Goal: Task Accomplishment & Management: Manage account settings

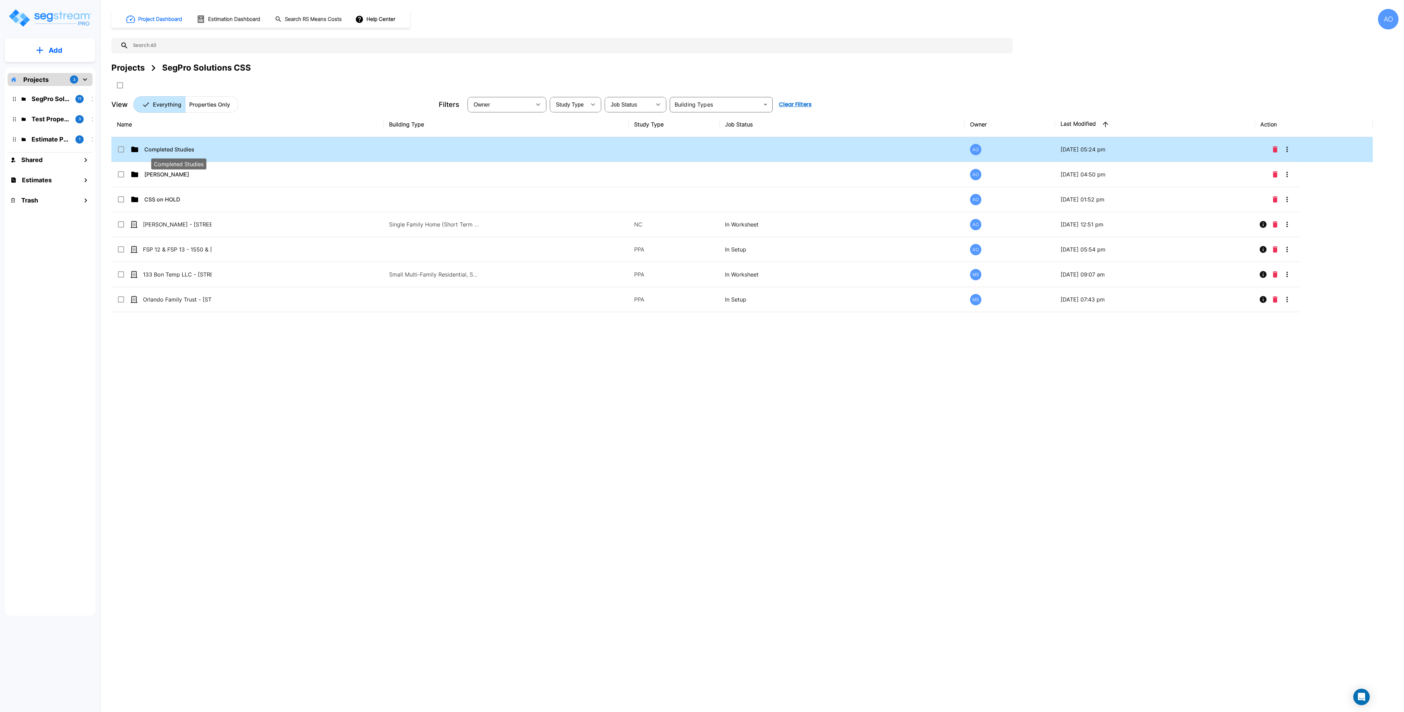
click at [172, 151] on p "Completed Studies" at bounding box center [178, 149] width 69 height 8
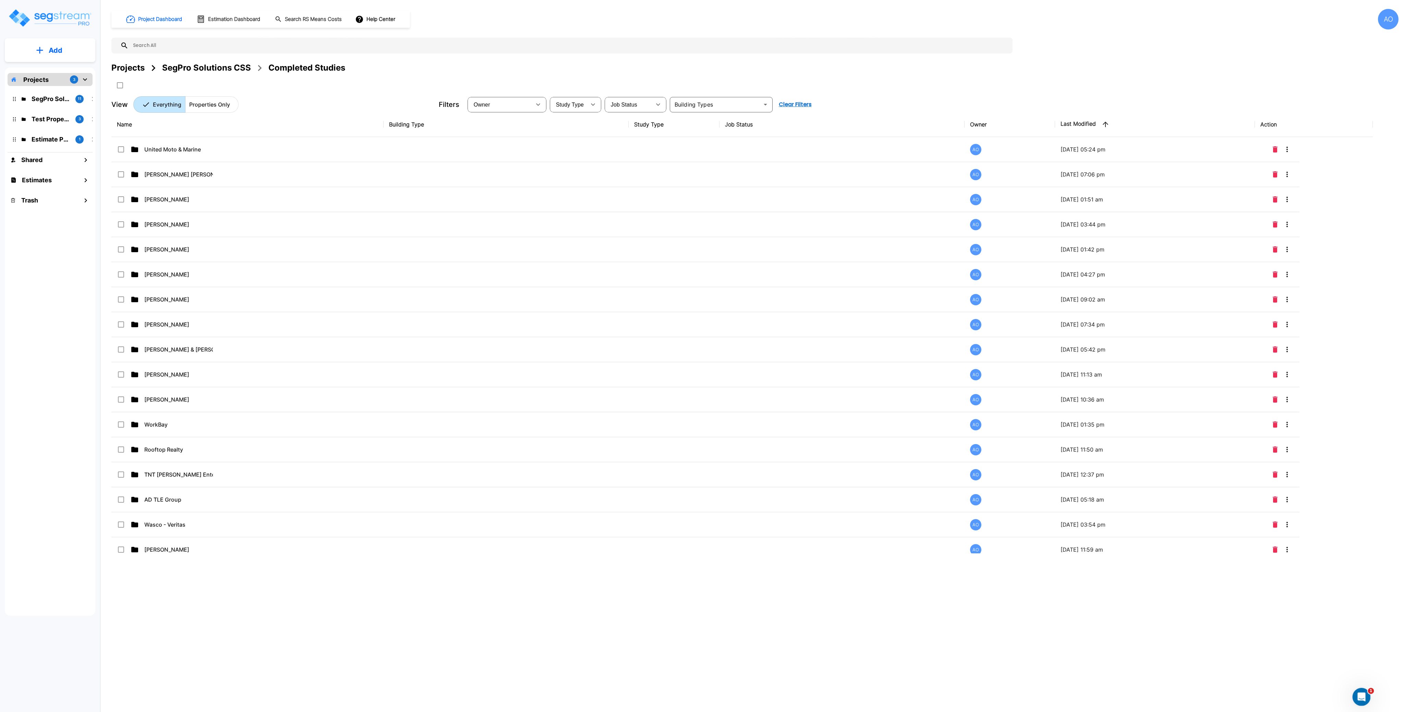
click at [1356, 693] on div "Open Intercom Messenger" at bounding box center [1360, 696] width 23 height 23
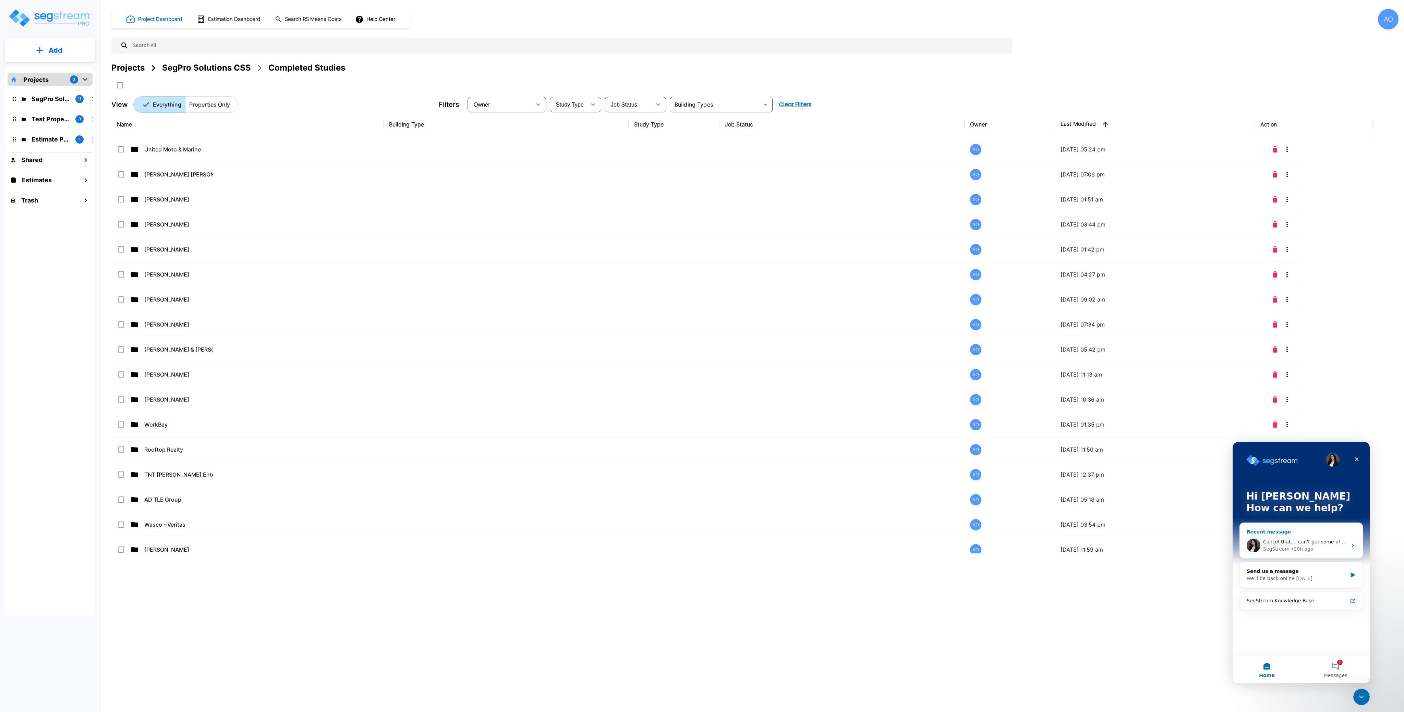
click at [1309, 539] on span "Cancel that...I can't get some of the components to 15 Year QIP...why?" at bounding box center [1347, 541] width 169 height 5
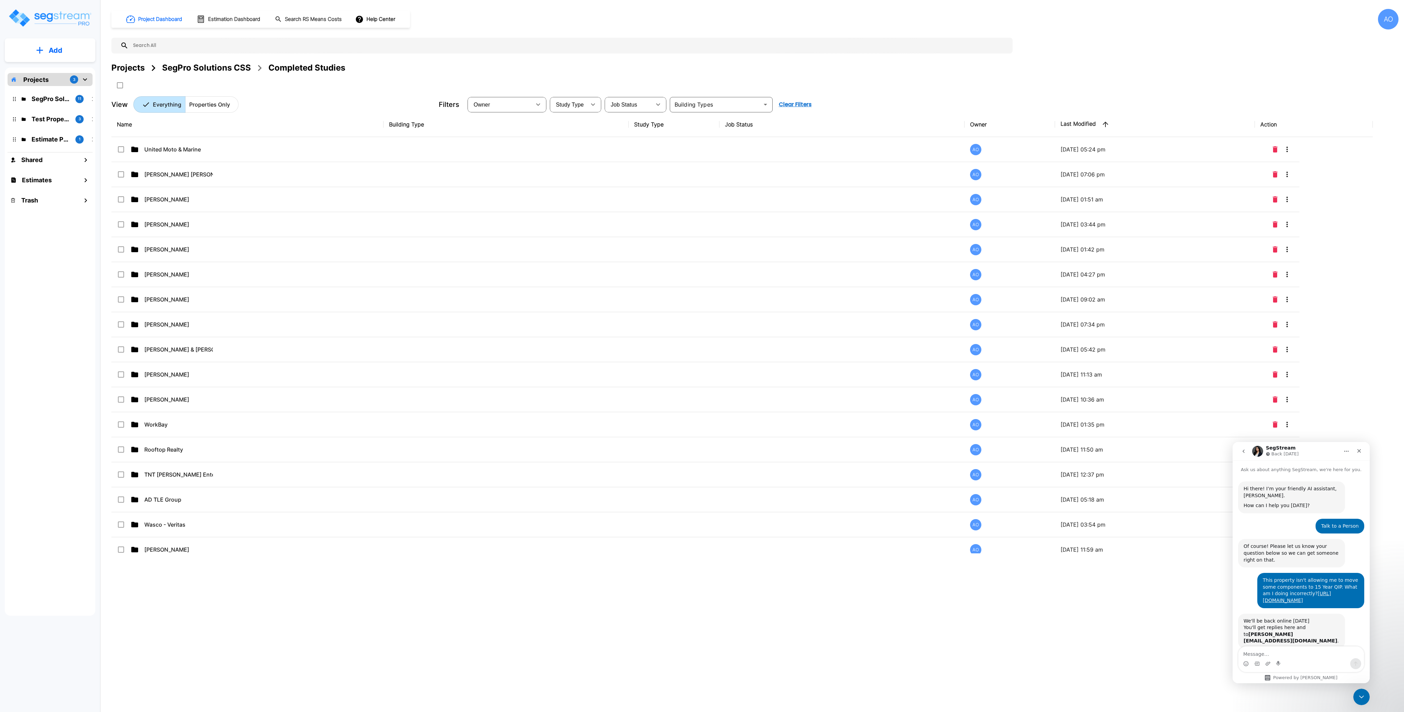
scroll to position [72, 0]
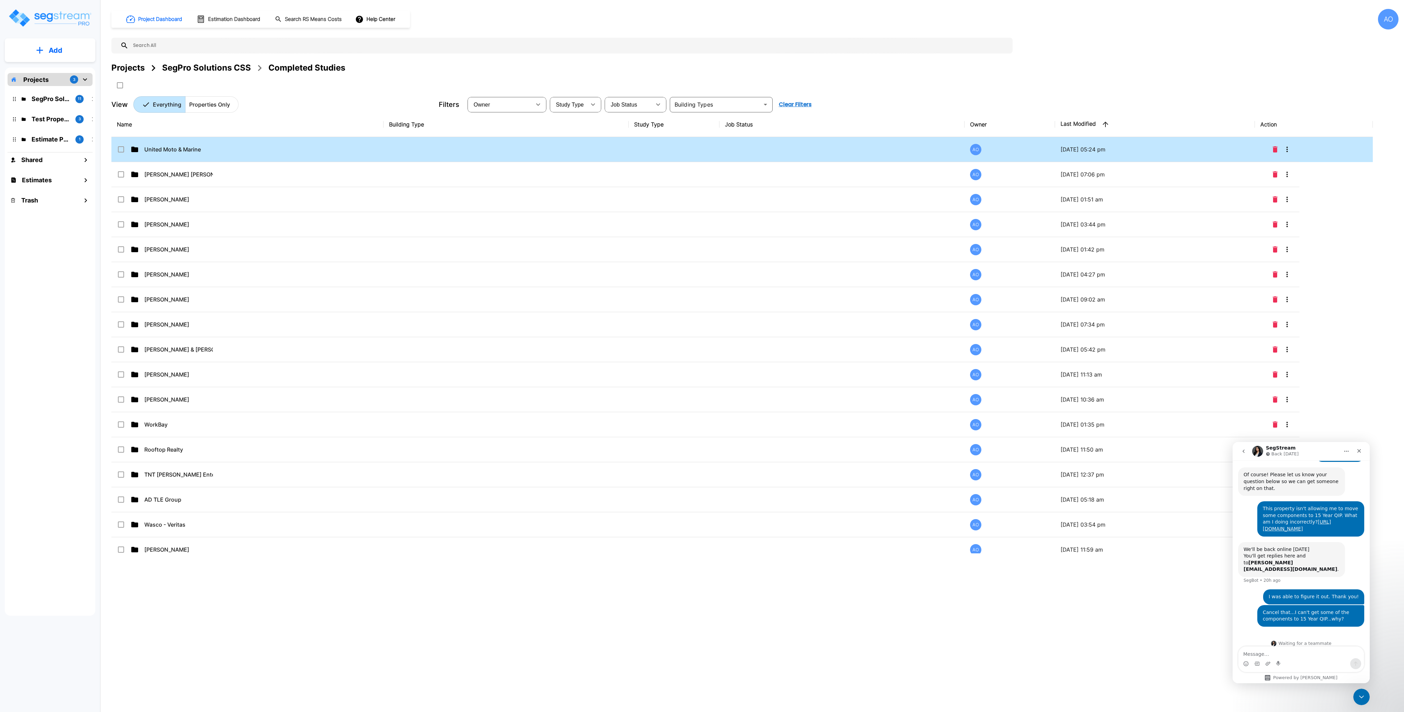
click at [214, 146] on div "United Moto & Marine" at bounding box center [168, 149] width 103 height 8
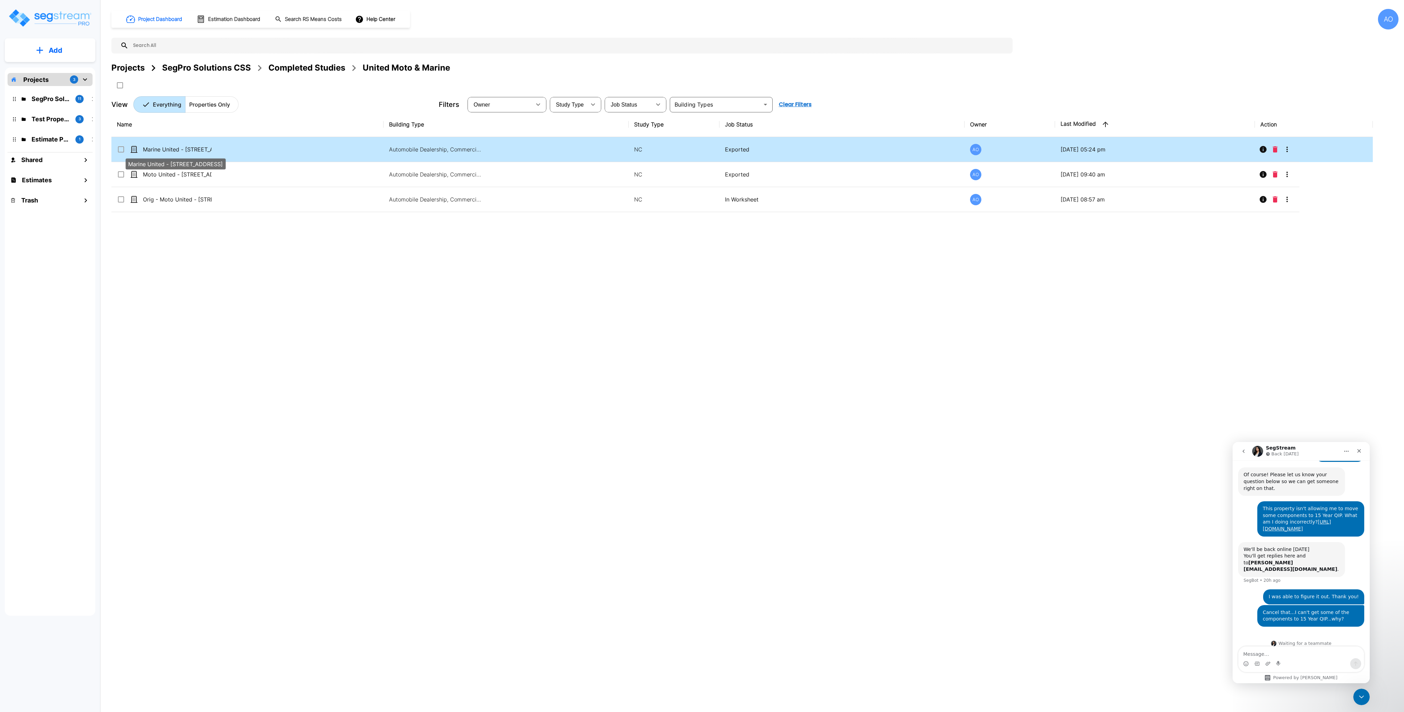
click at [193, 149] on p "Marine United - [STREET_ADDRESS]" at bounding box center [177, 149] width 69 height 8
checkbox input "true"
click at [193, 149] on p "Marine United - [STREET_ADDRESS]" at bounding box center [177, 149] width 69 height 8
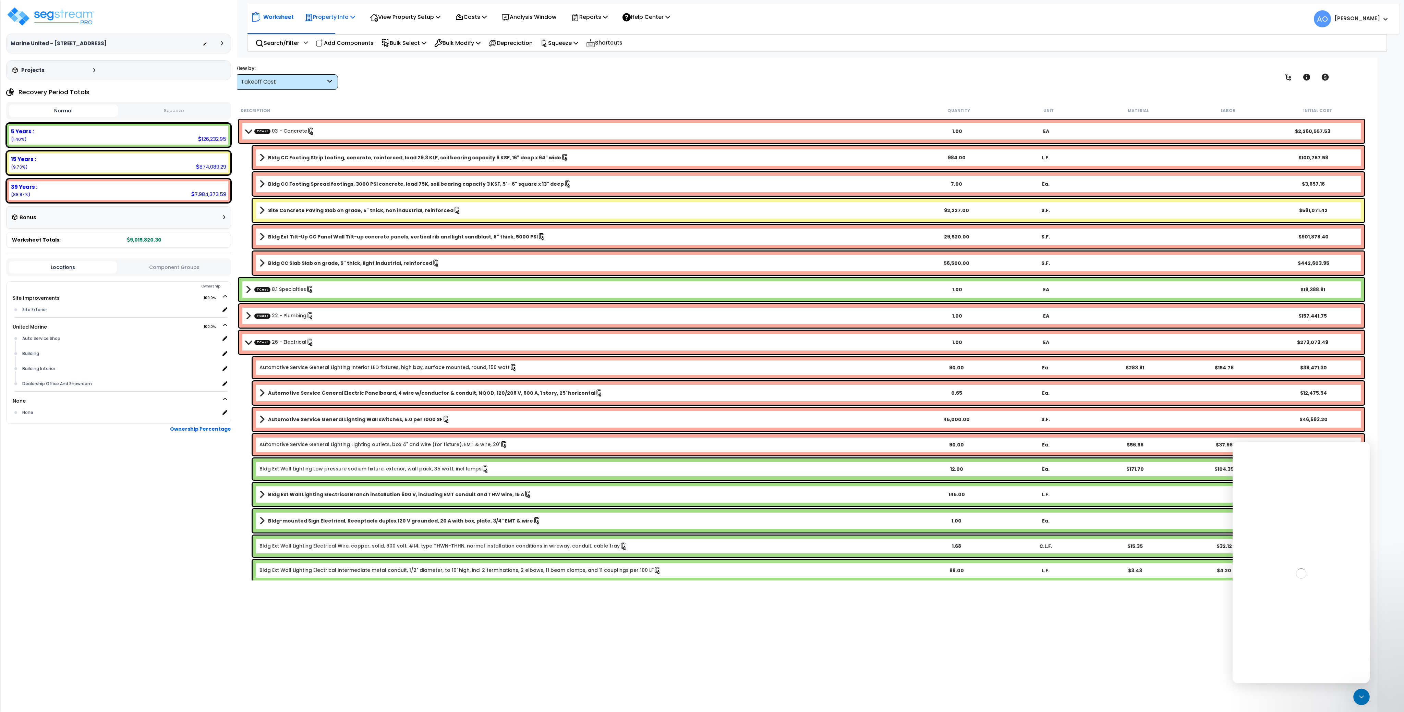
click at [324, 18] on p "Property Info" at bounding box center [330, 16] width 50 height 9
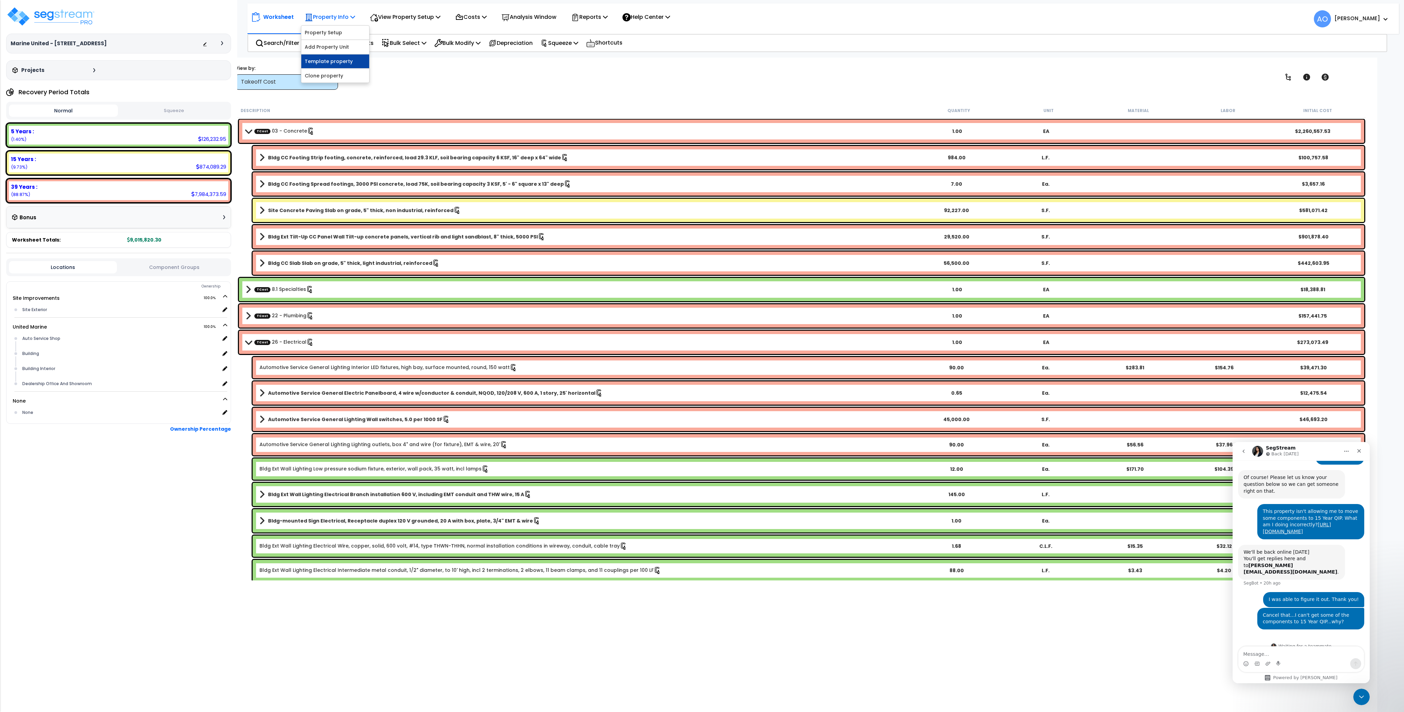
scroll to position [72, 0]
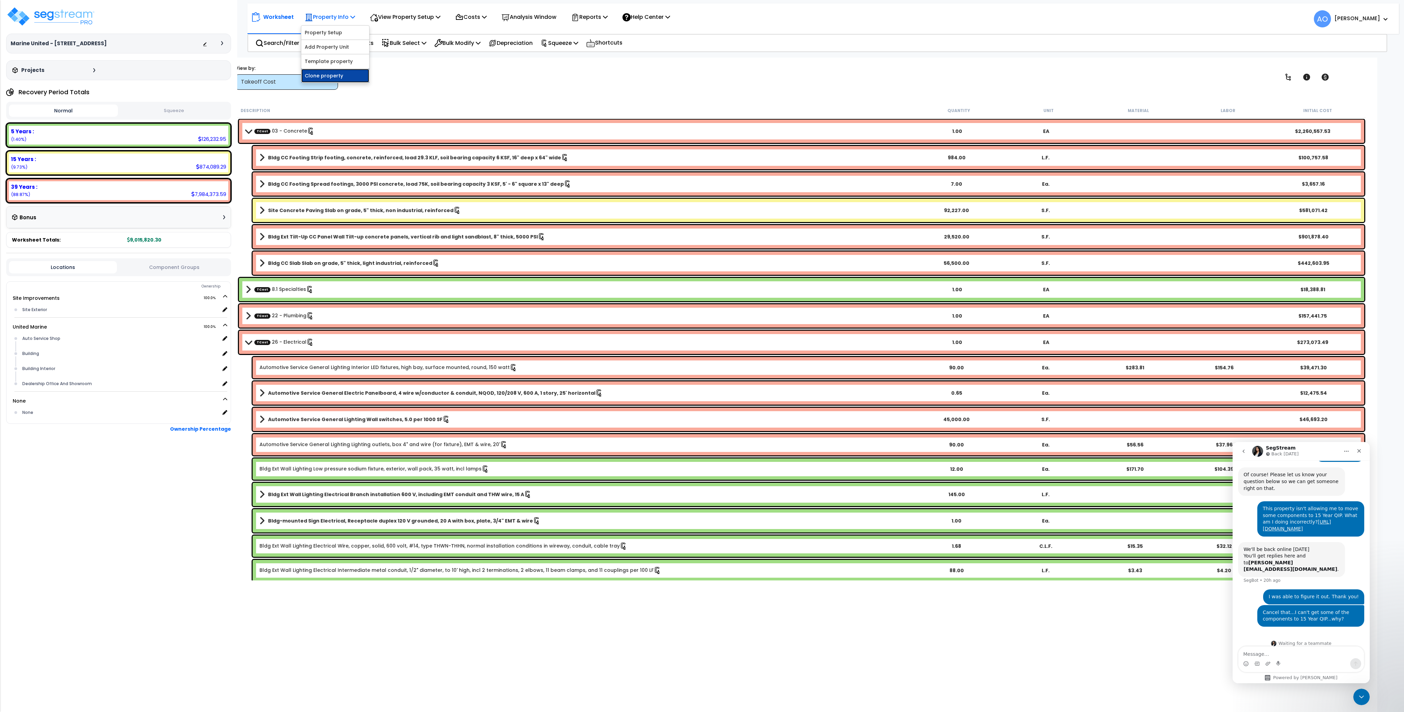
click at [338, 73] on link "Clone property" at bounding box center [335, 76] width 68 height 14
click at [541, 18] on p "Analysis Window" at bounding box center [528, 16] width 55 height 9
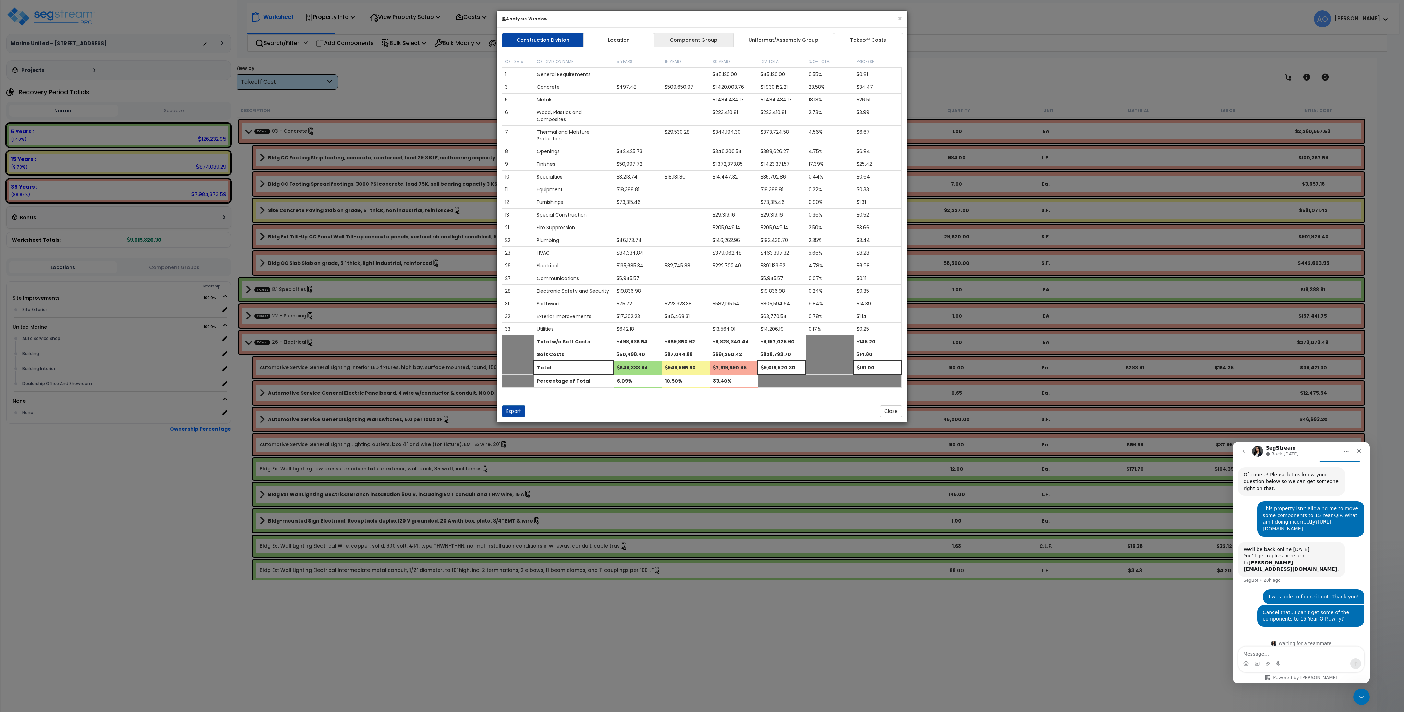
click at [683, 40] on link "Component Group" at bounding box center [694, 40] width 80 height 14
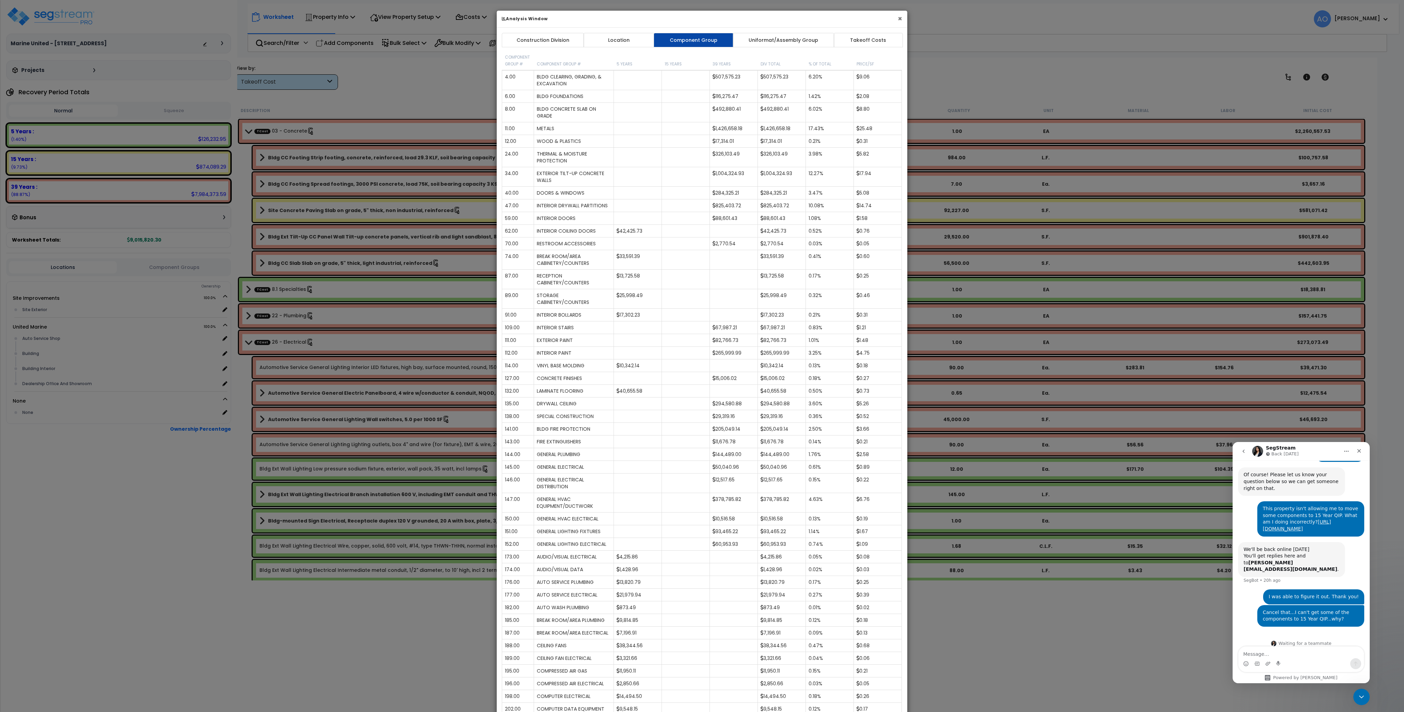
click at [900, 18] on button "×" at bounding box center [900, 18] width 4 height 7
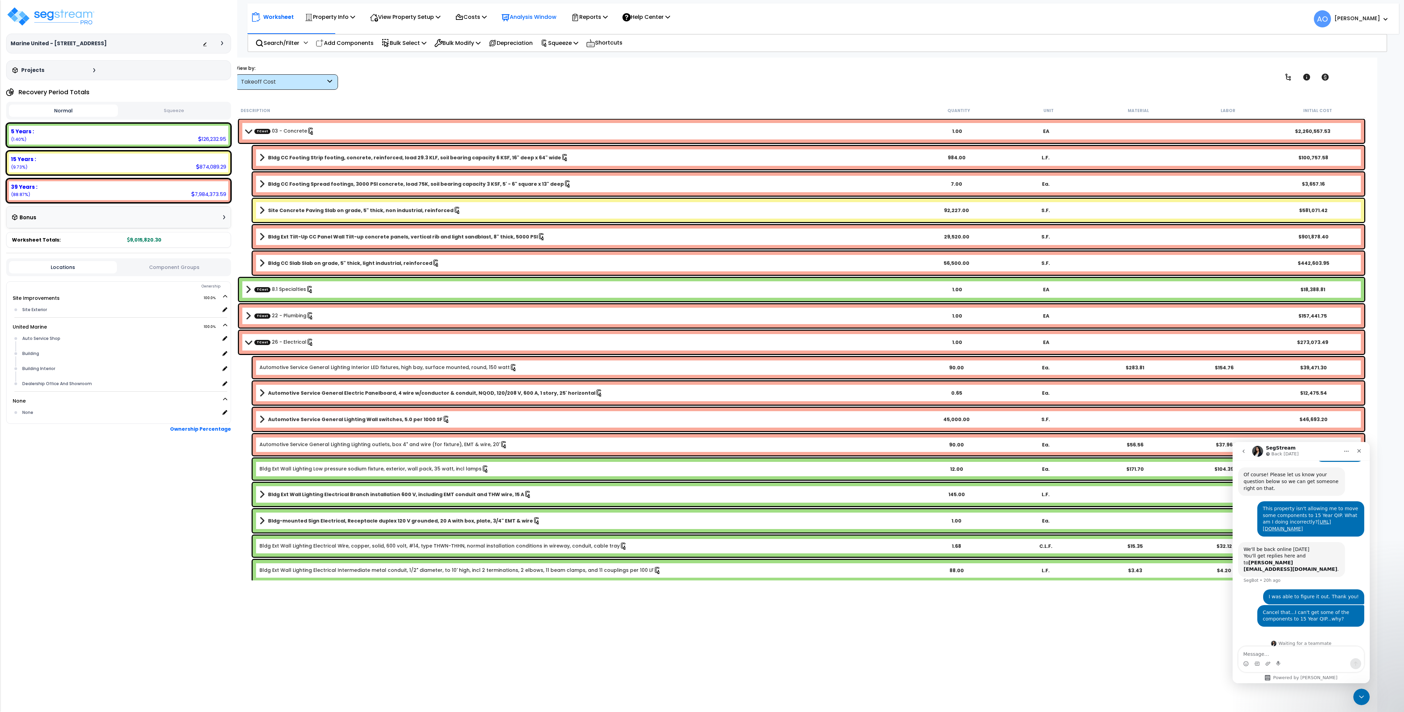
click at [523, 20] on p "Analysis Window" at bounding box center [528, 16] width 55 height 9
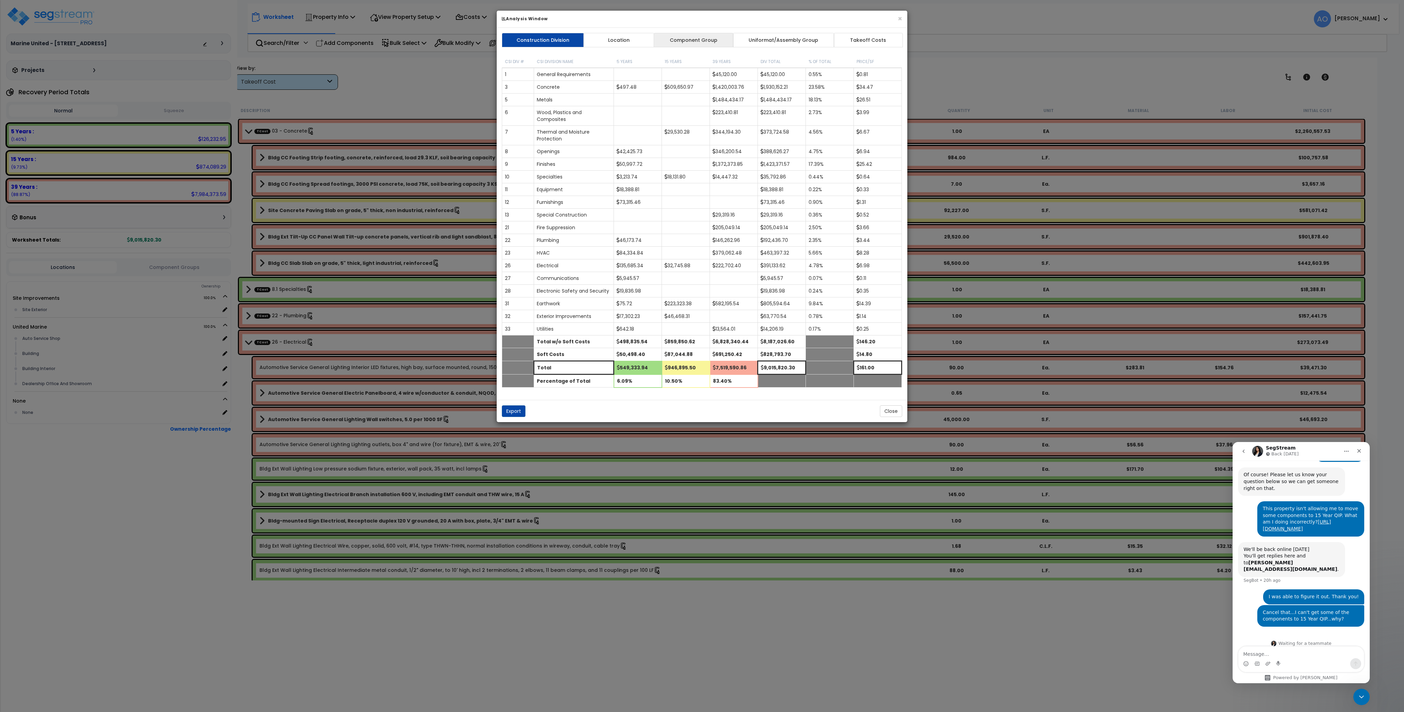
click at [685, 38] on link "Component Group" at bounding box center [694, 40] width 80 height 14
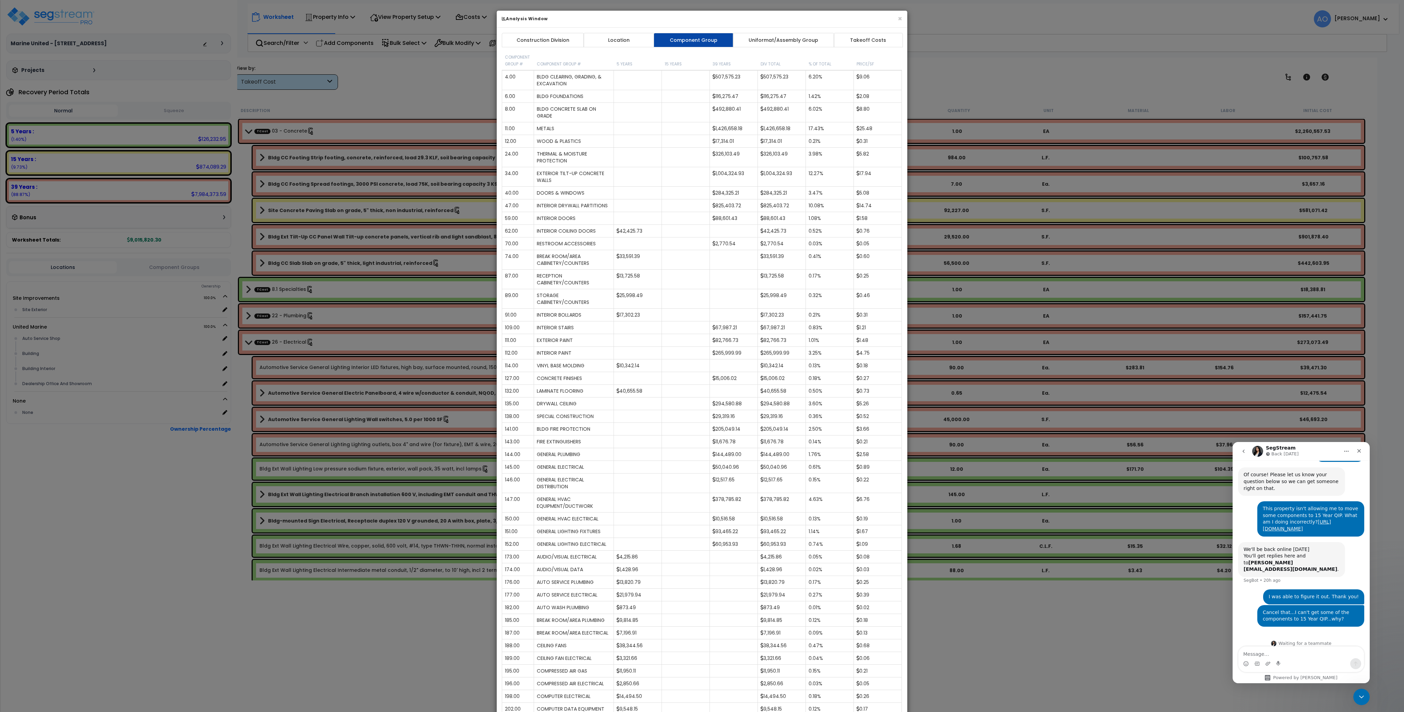
click at [298, 82] on div "× Analysis Window Construction Division Location Component Group Uniformat/Asse…" at bounding box center [702, 356] width 1404 height 712
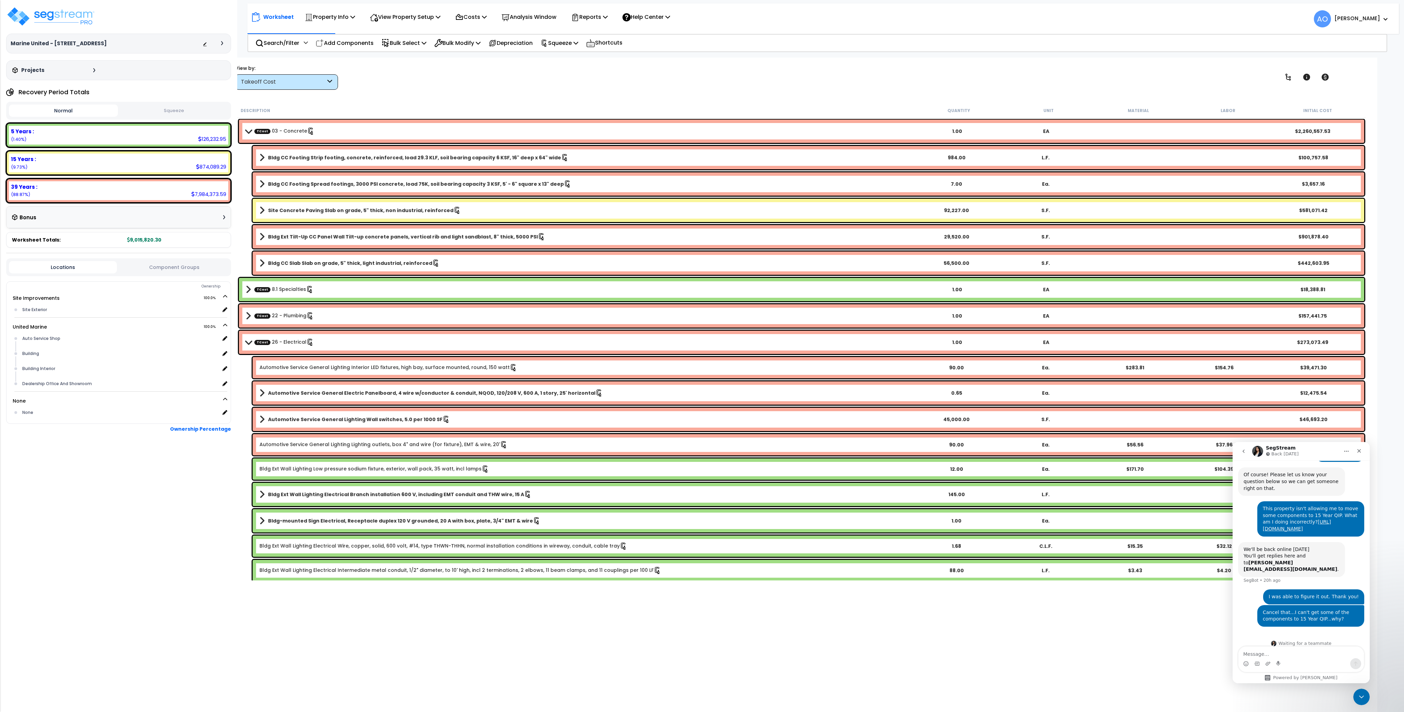
click at [298, 82] on div "Takeoff Cost" at bounding box center [283, 82] width 85 height 8
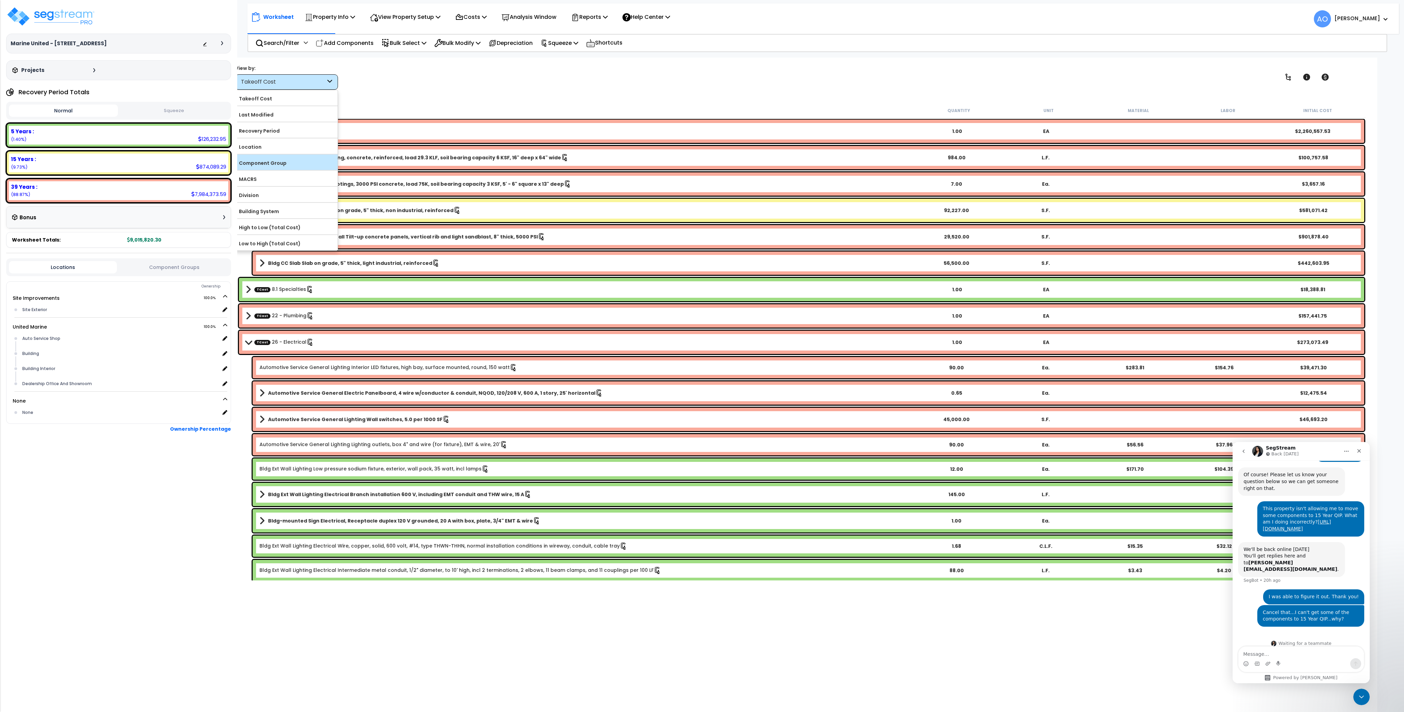
click at [279, 165] on label "Component Group" at bounding box center [286, 163] width 102 height 10
click at [0, 0] on input "Component Group" at bounding box center [0, 0] width 0 height 0
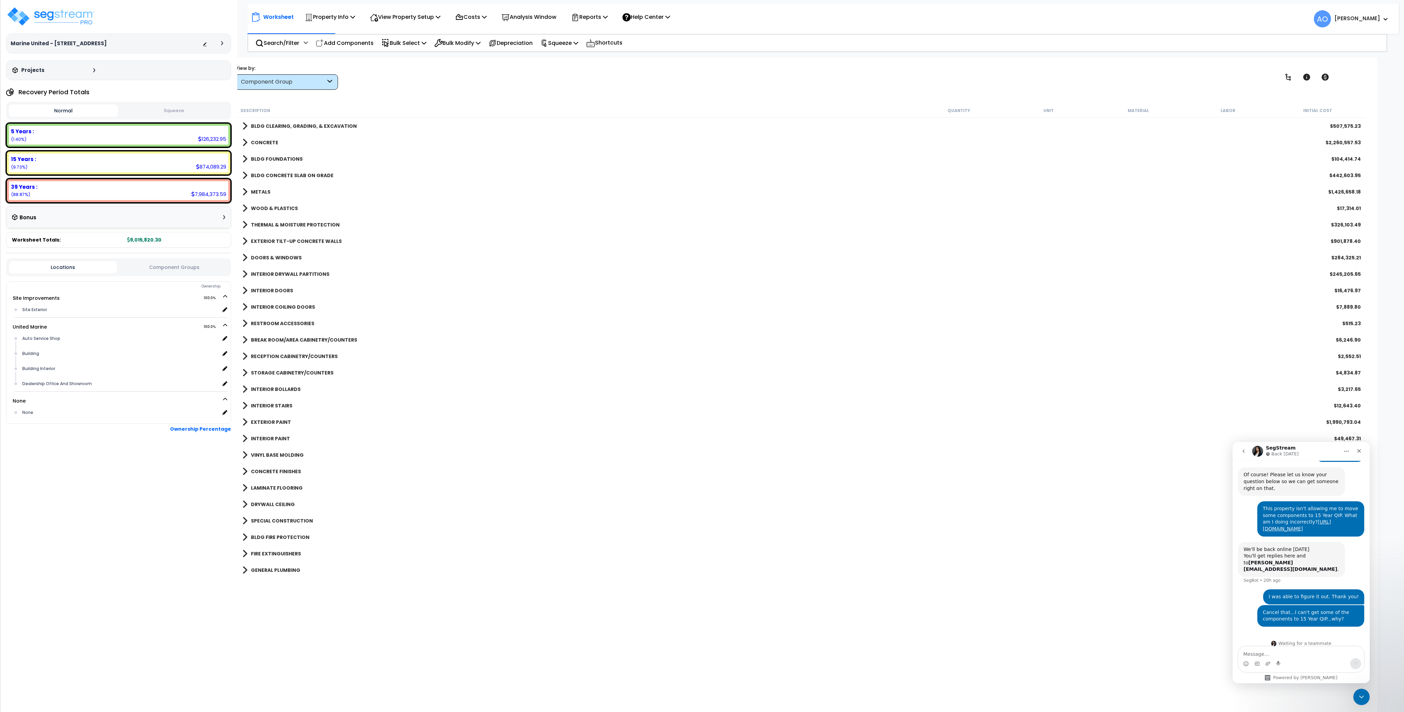
click at [272, 143] on b "CONCRETE" at bounding box center [264, 142] width 27 height 7
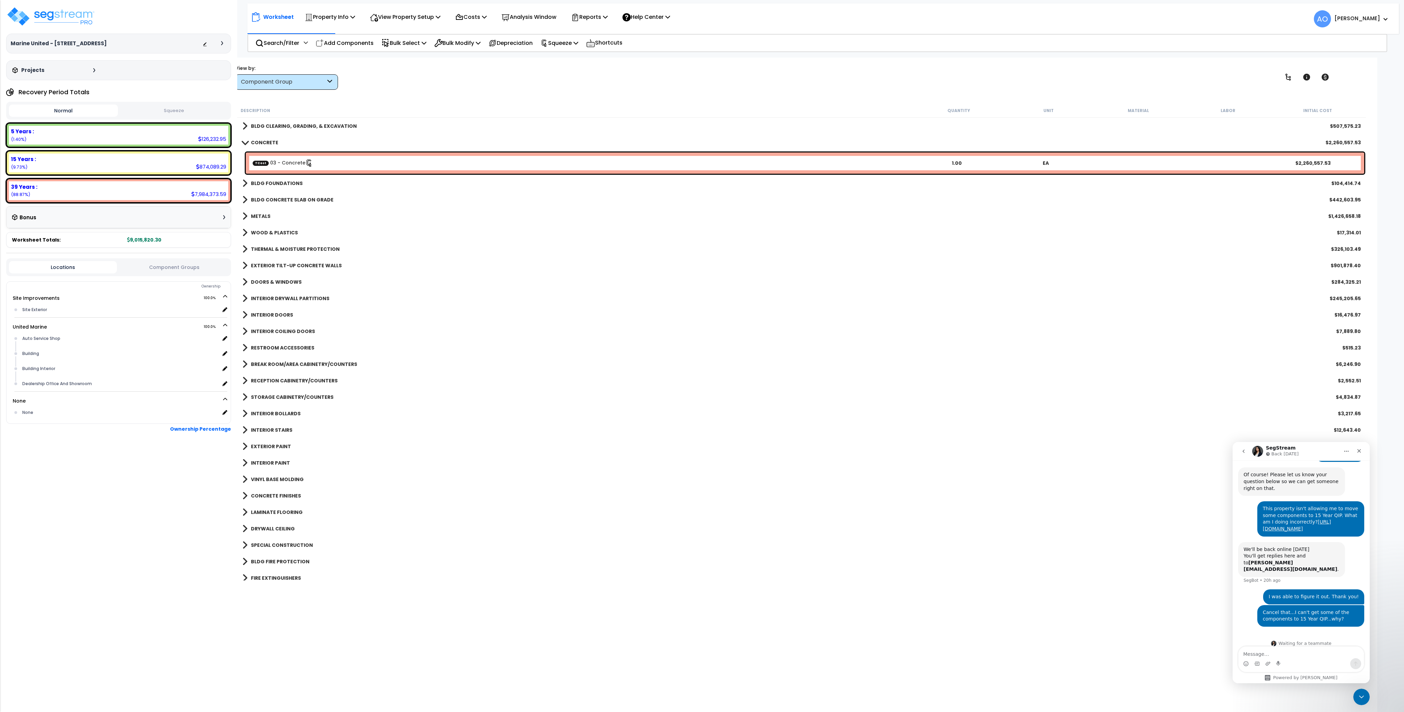
click at [272, 143] on b "CONCRETE" at bounding box center [264, 142] width 27 height 7
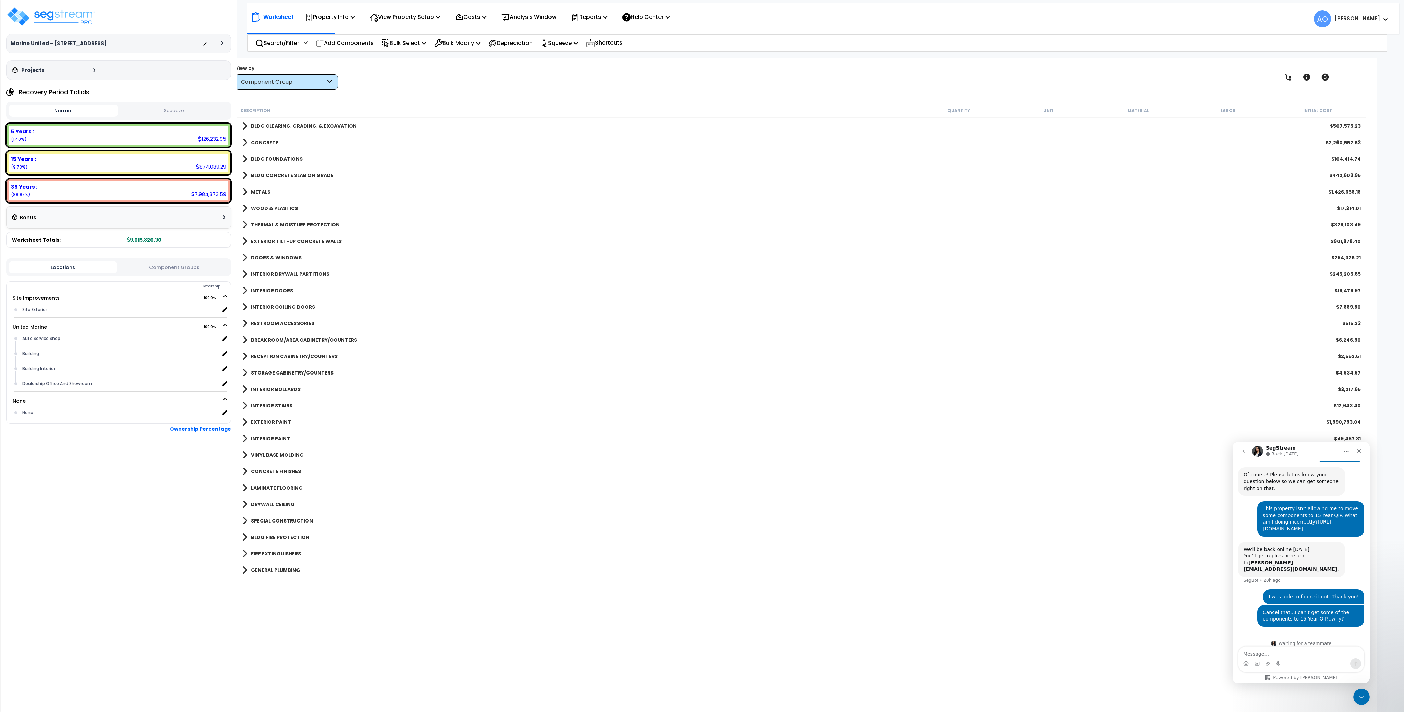
click at [272, 143] on b "CONCRETE" at bounding box center [264, 142] width 27 height 7
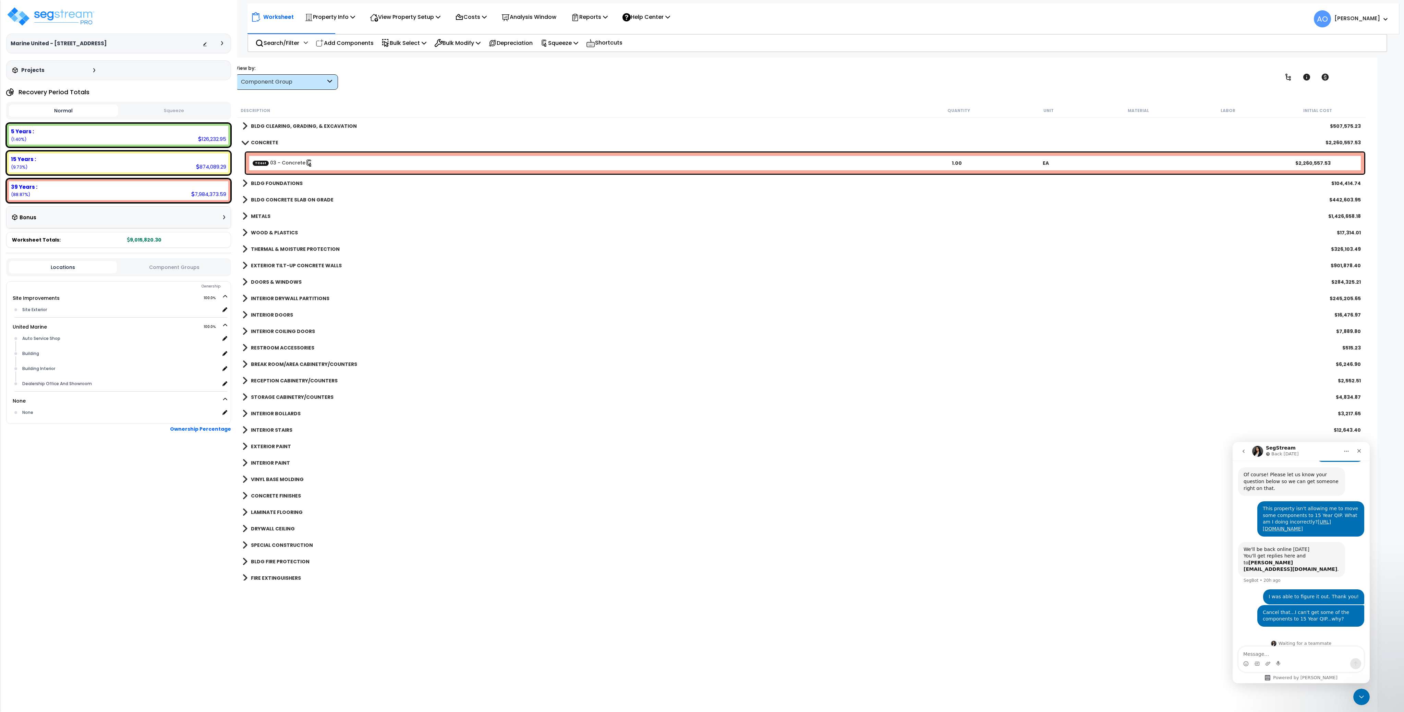
click at [272, 143] on b "CONCRETE" at bounding box center [264, 142] width 27 height 7
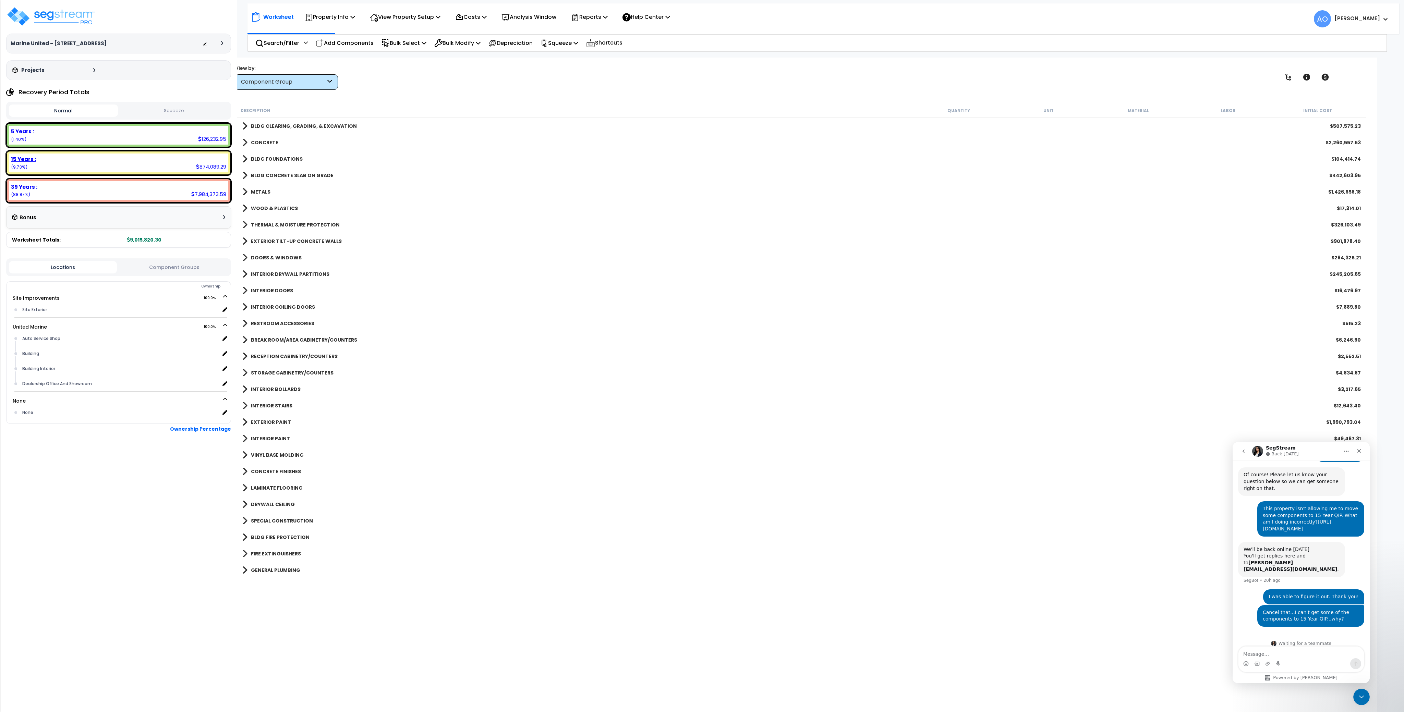
click at [23, 158] on b "15 Years :" at bounding box center [23, 159] width 25 height 7
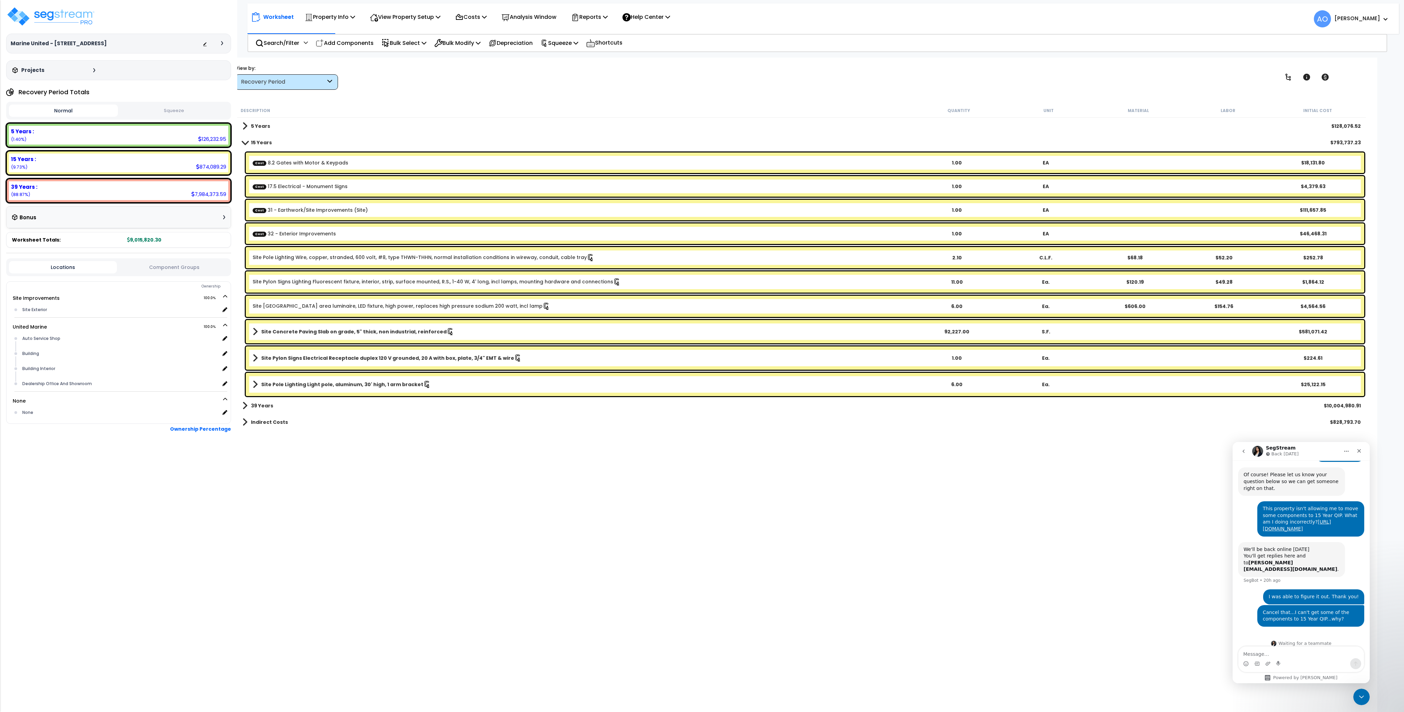
click at [190, 105] on button "Squeeze" at bounding box center [174, 111] width 109 height 12
click at [352, 329] on b "Site Concrete Paving Slab on grade, 5" thick, non industrial, reinforced" at bounding box center [353, 331] width 185 height 7
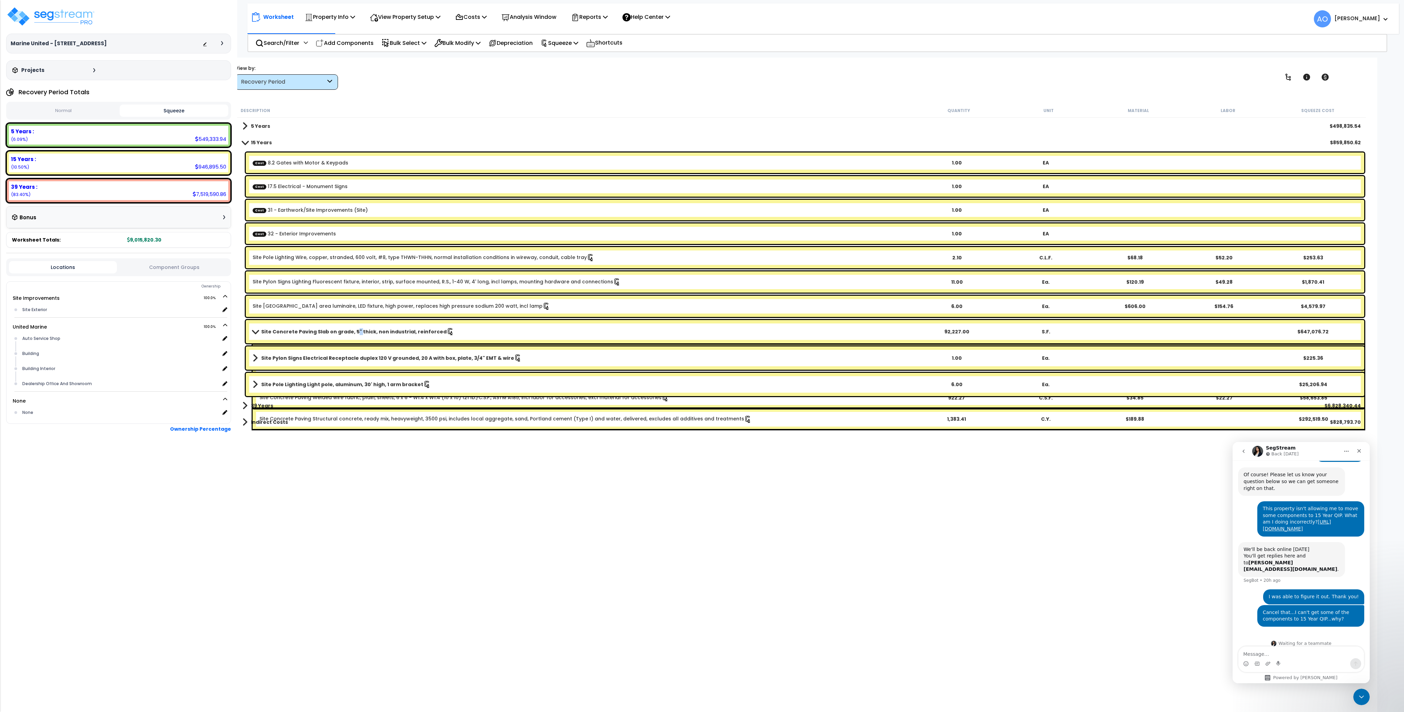
click at [352, 329] on b "Site Concrete Paving Slab on grade, 5" thick, non industrial, reinforced" at bounding box center [353, 331] width 185 height 7
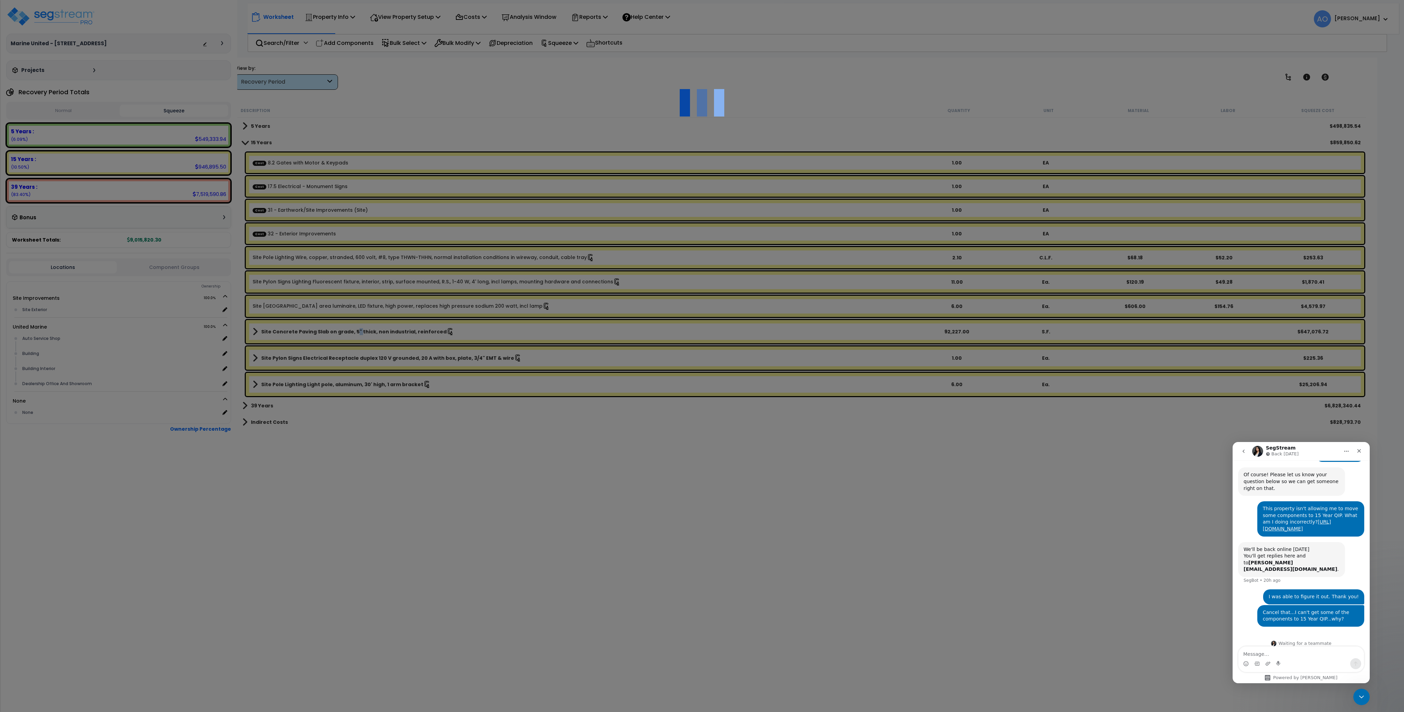
select select "46127626"
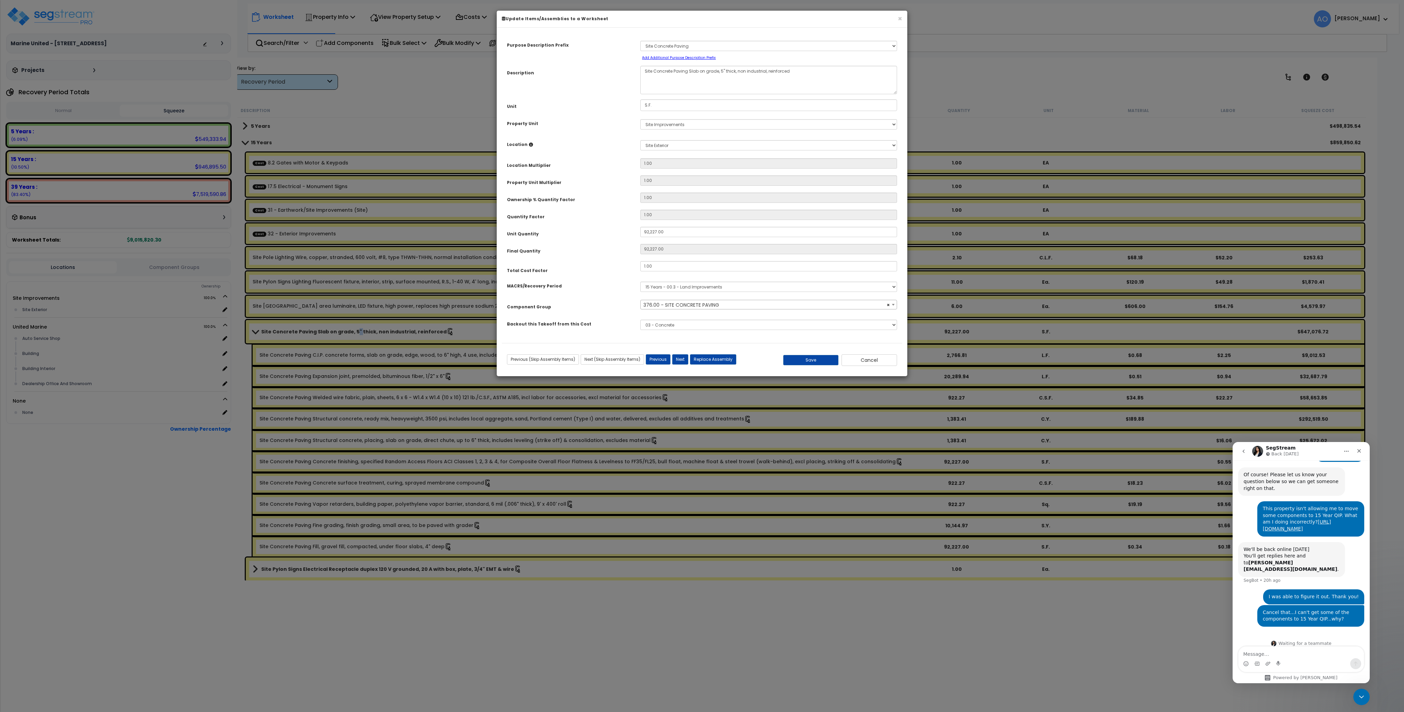
select select "46172"
click at [890, 363] on button "Cancel" at bounding box center [869, 360] width 56 height 12
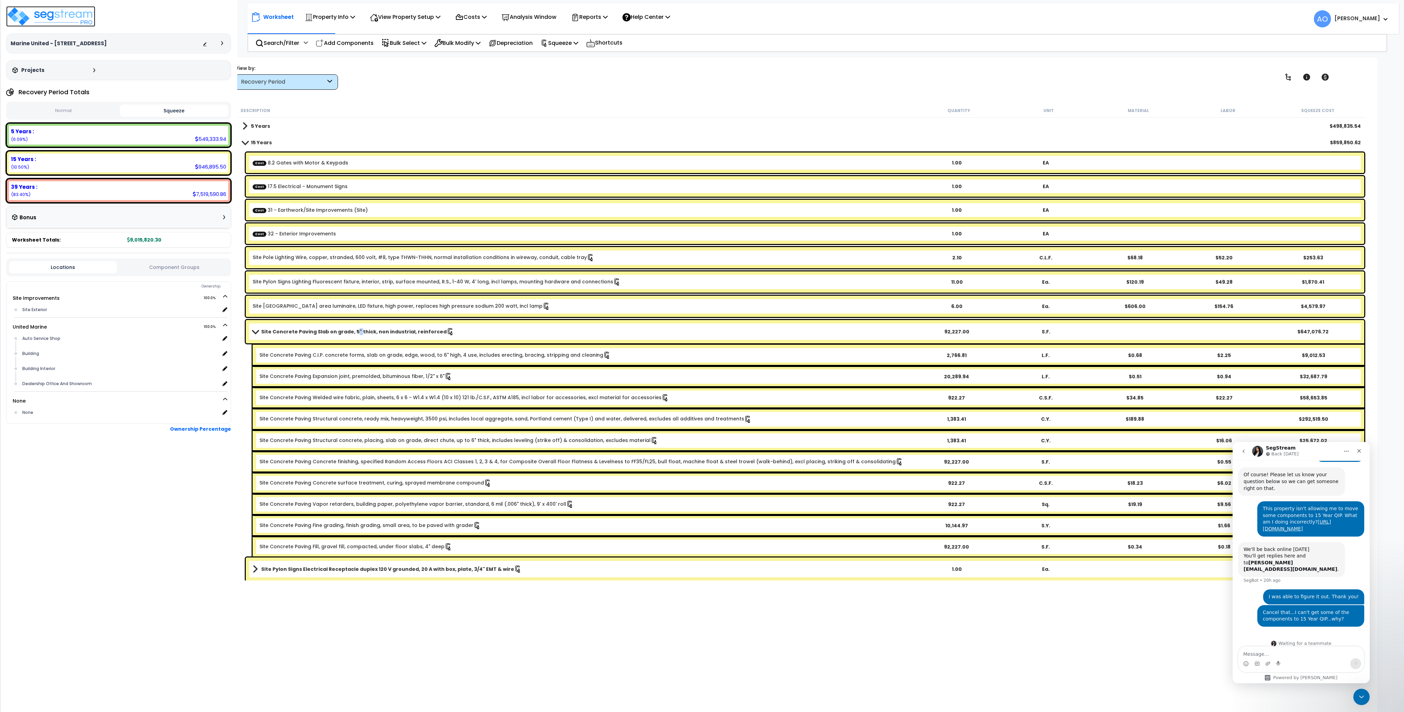
click at [81, 19] on img at bounding box center [50, 16] width 89 height 21
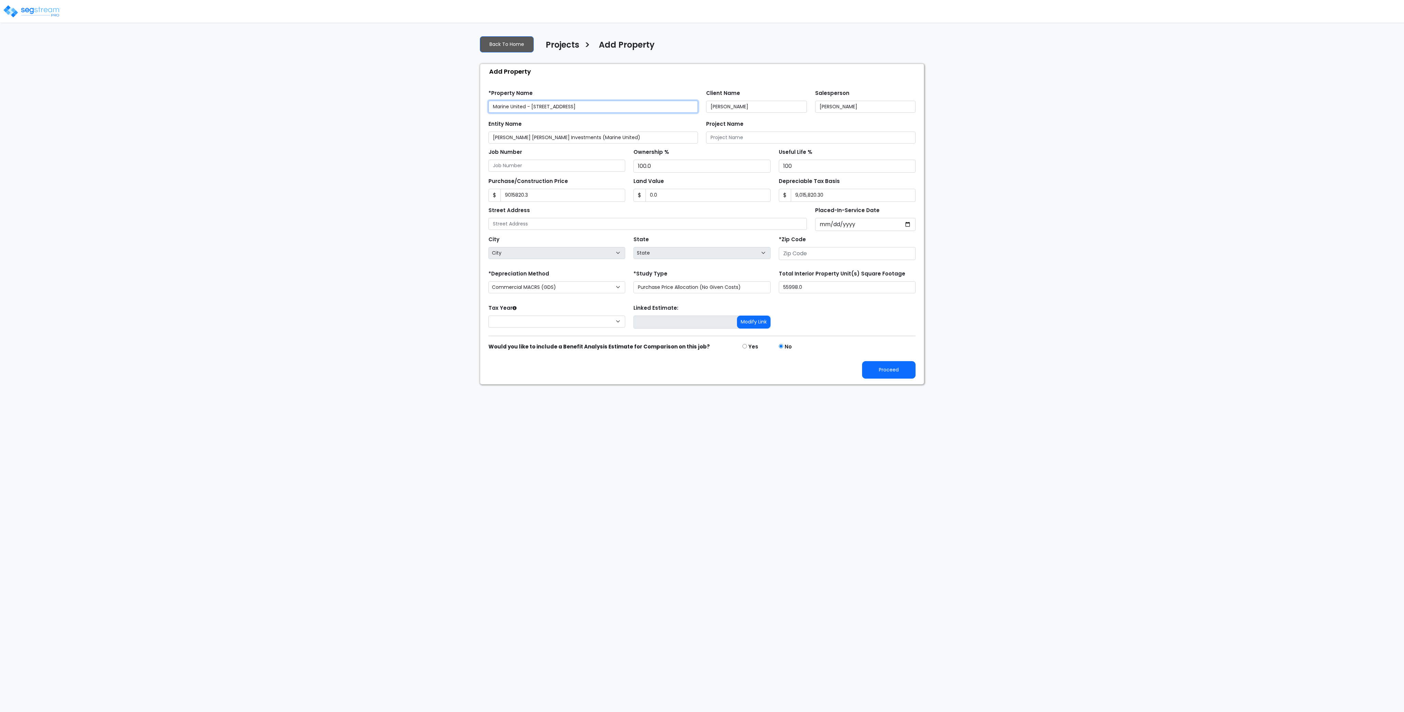
type input "None"
type input "9,015,820.3"
type input "9,015,820.30"
type input "[STREET_ADDRESS]"
type input "84790"
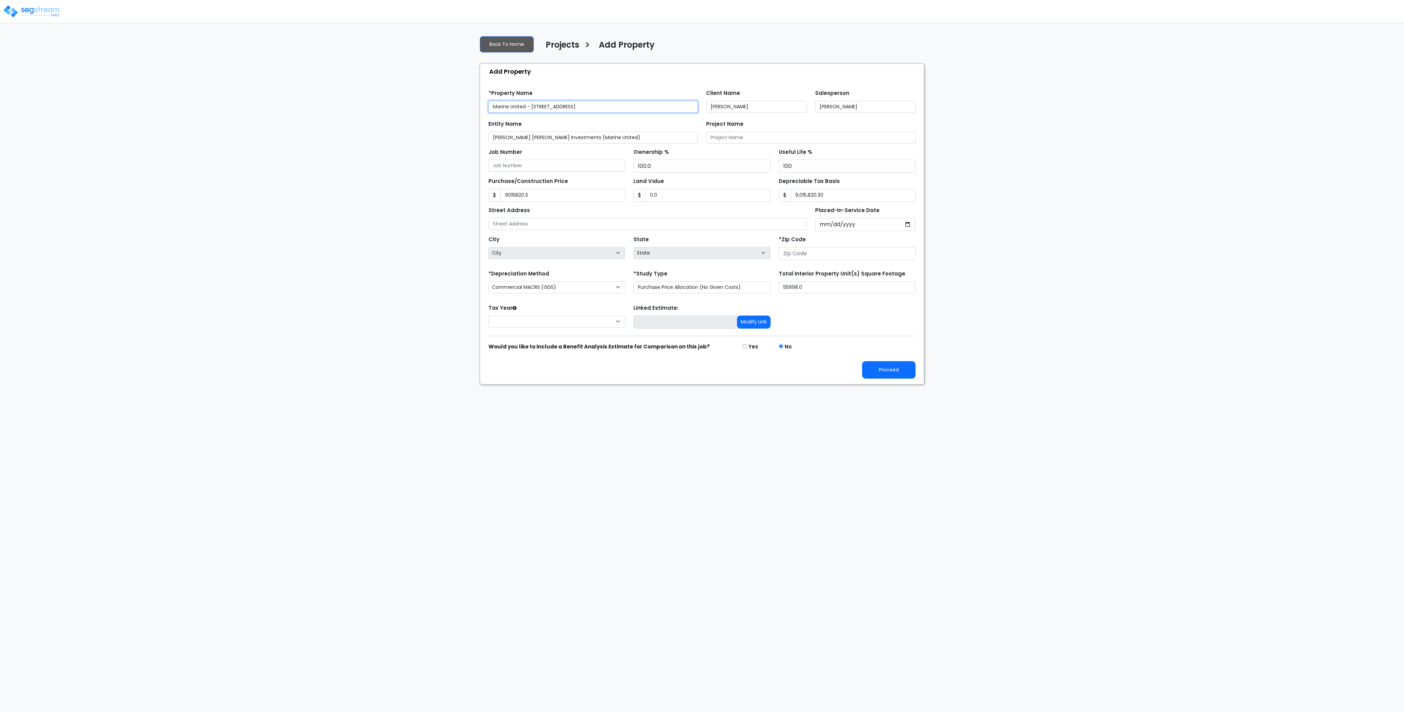
select select "NEW"
select select "UT"
select select "2025"
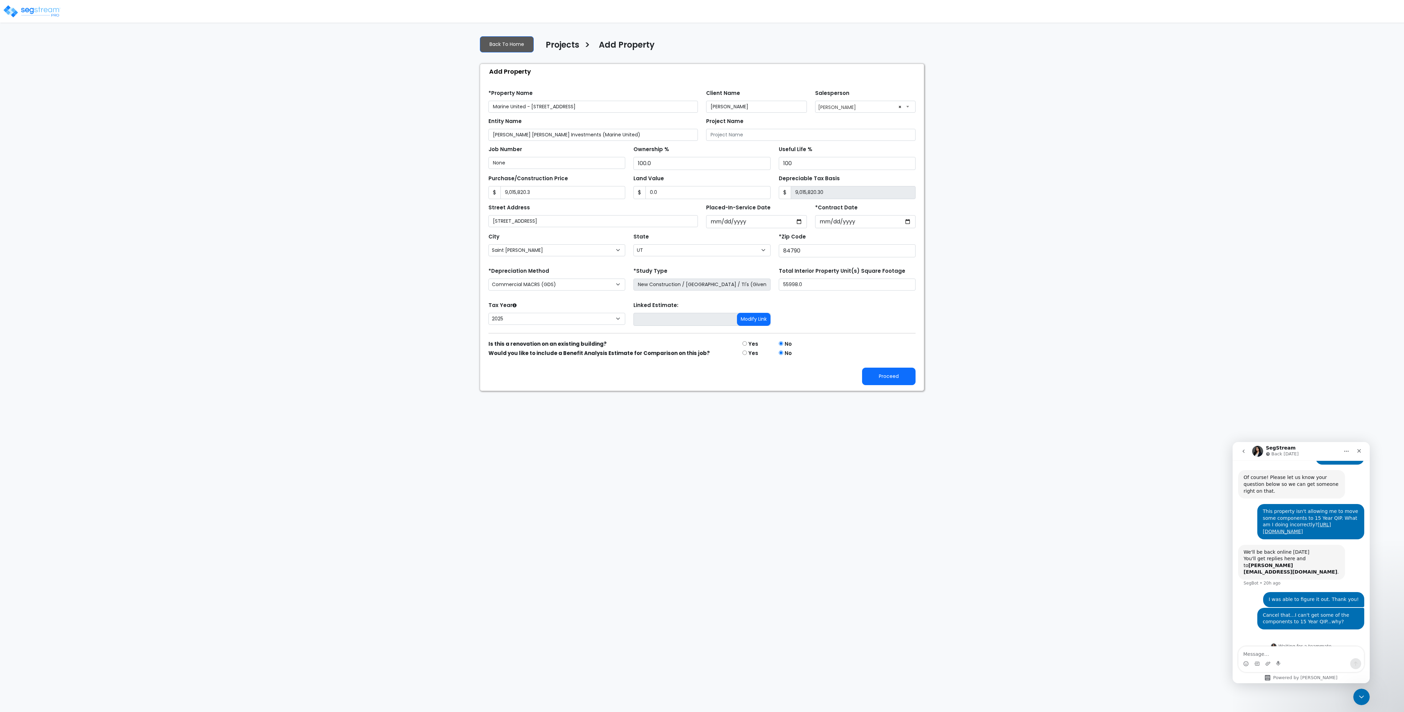
scroll to position [72, 0]
click at [881, 377] on button "Proceed" at bounding box center [888, 376] width 53 height 17
type input "9015820.3"
type input "0"
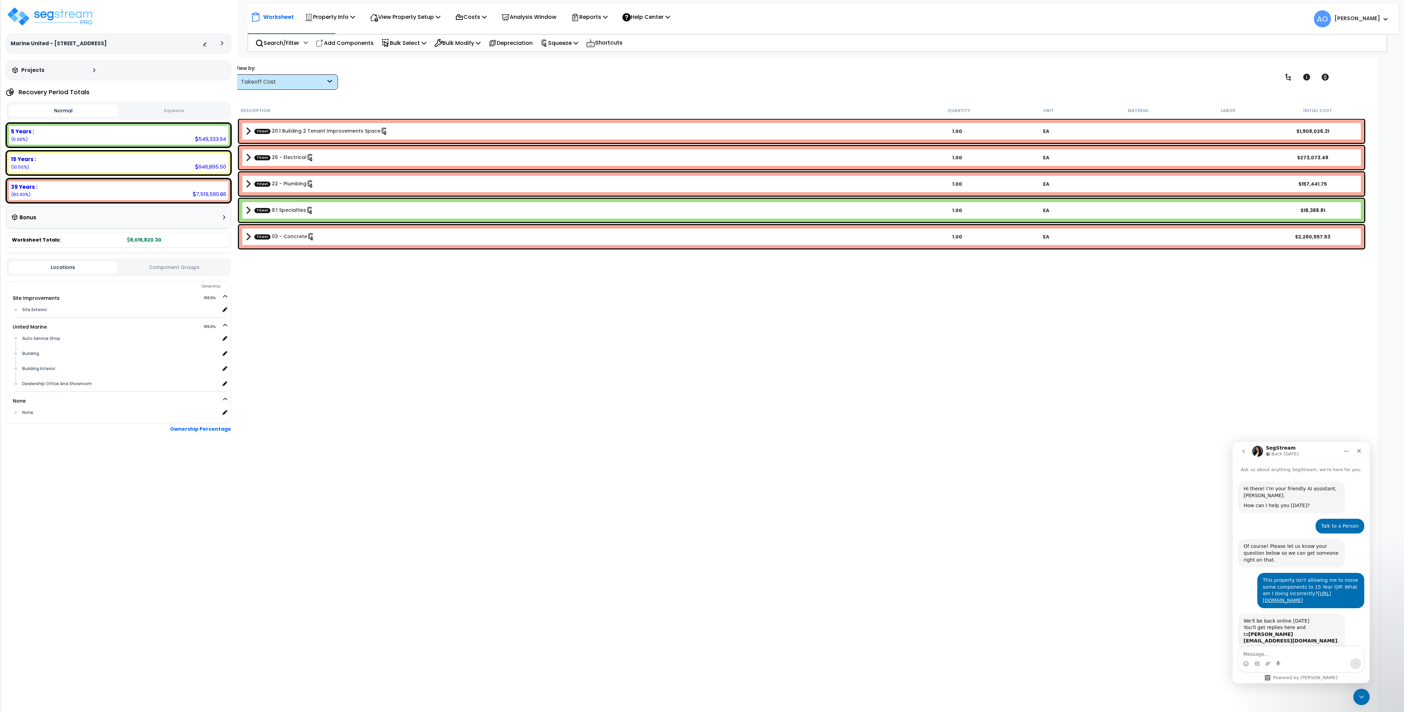
scroll to position [72, 0]
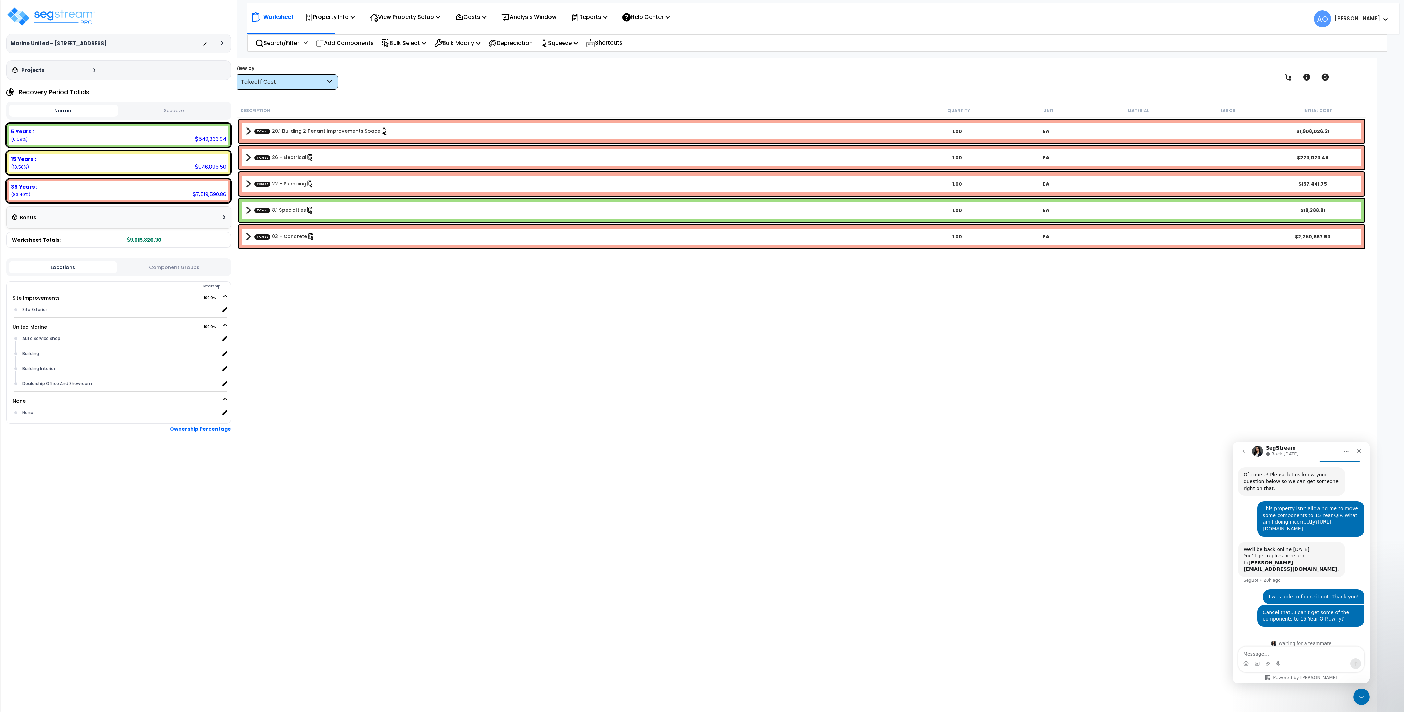
click at [287, 236] on link "TCost 03 - Concrete" at bounding box center [284, 237] width 60 height 8
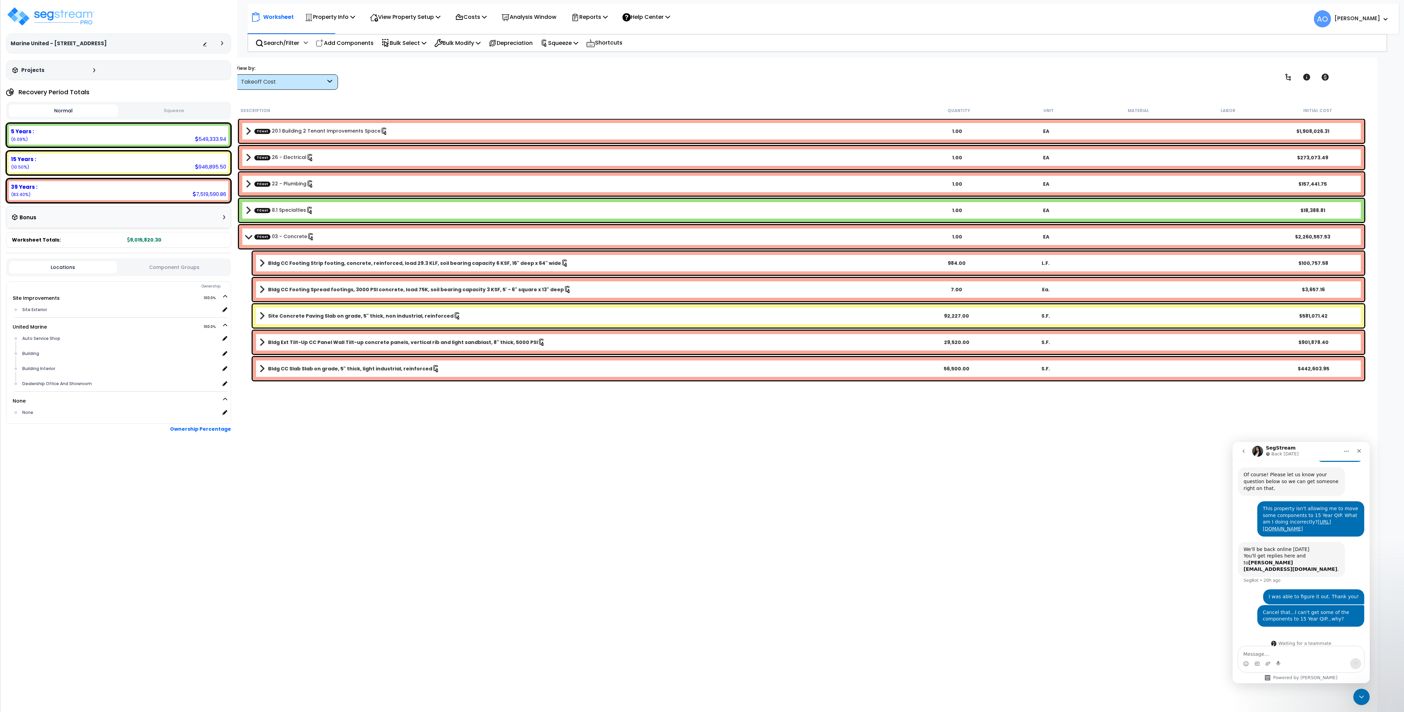
click at [319, 84] on div "Takeoff Cost" at bounding box center [283, 82] width 85 height 8
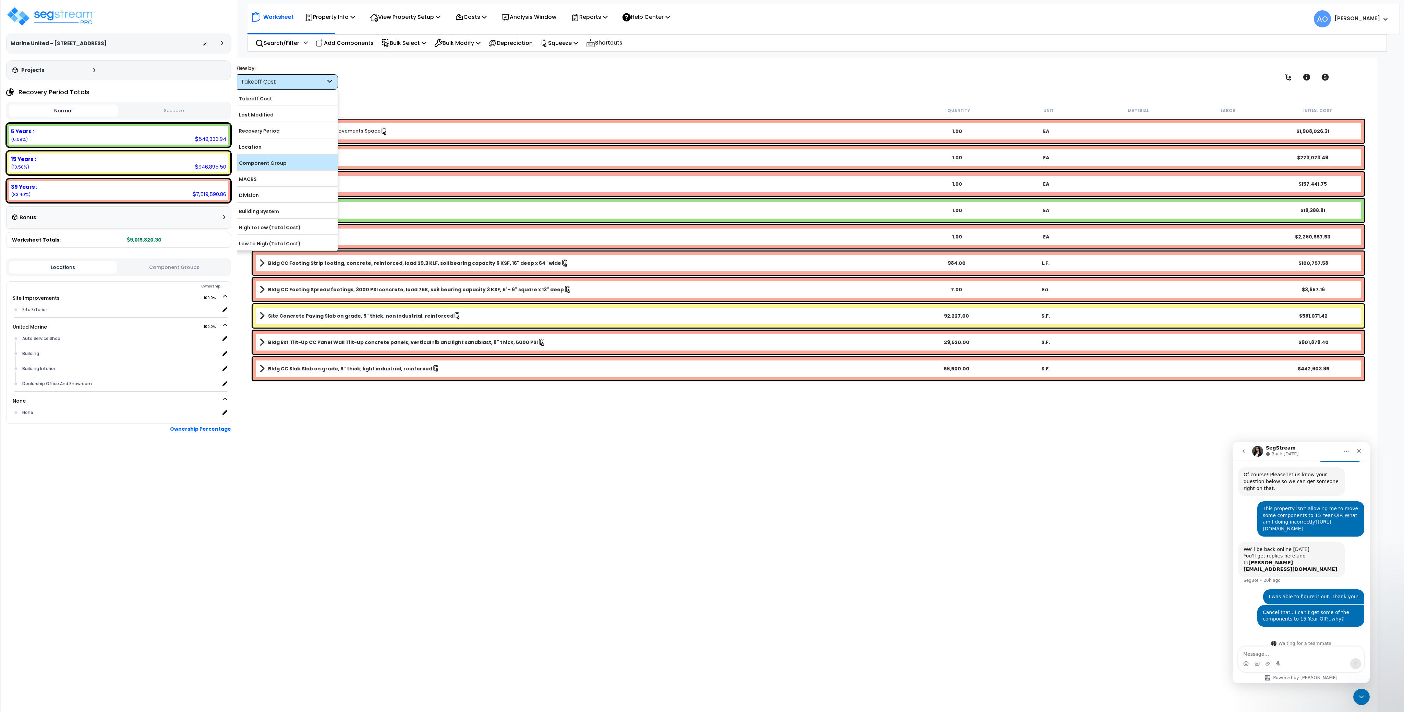
click at [279, 164] on label "Component Group" at bounding box center [286, 163] width 102 height 10
click at [0, 0] on input "Component Group" at bounding box center [0, 0] width 0 height 0
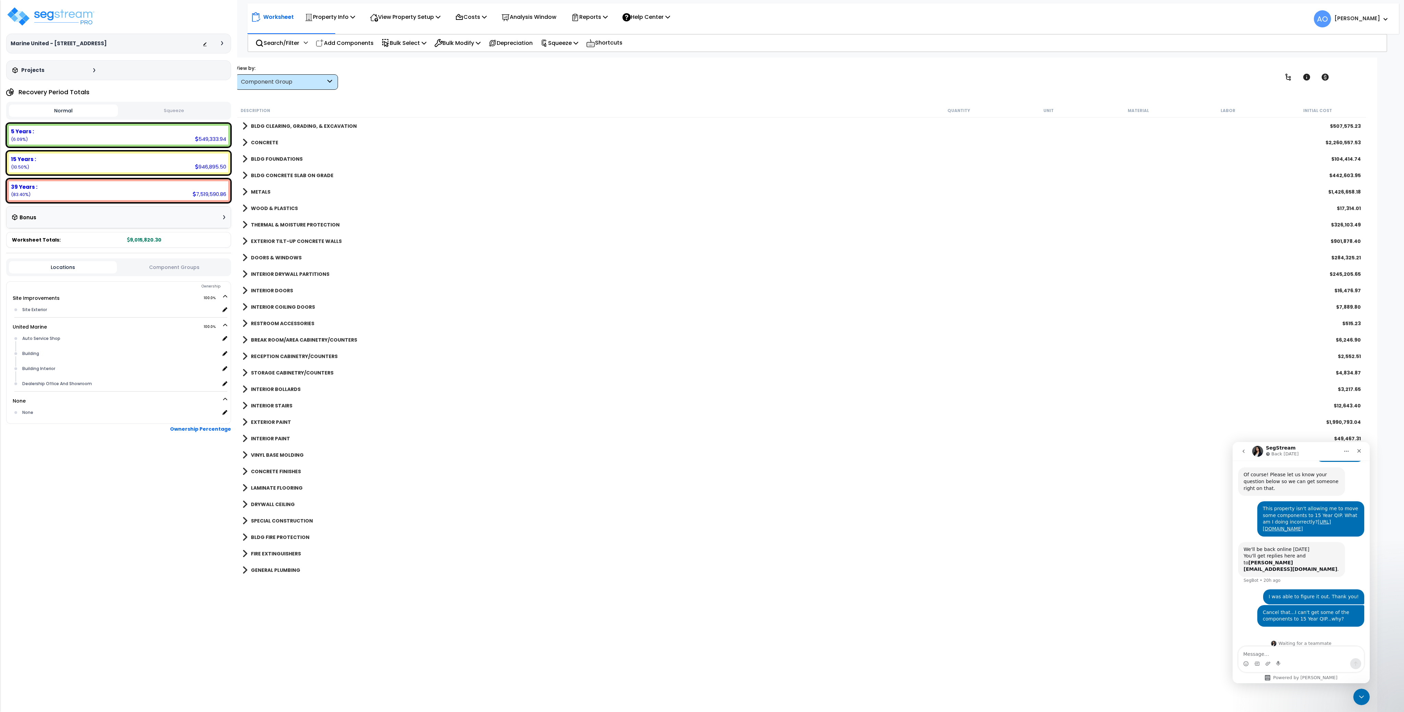
click at [280, 143] on div "CONCRETE $2,260,557.53" at bounding box center [801, 142] width 1125 height 16
click at [261, 142] on b "CONCRETE" at bounding box center [264, 142] width 27 height 7
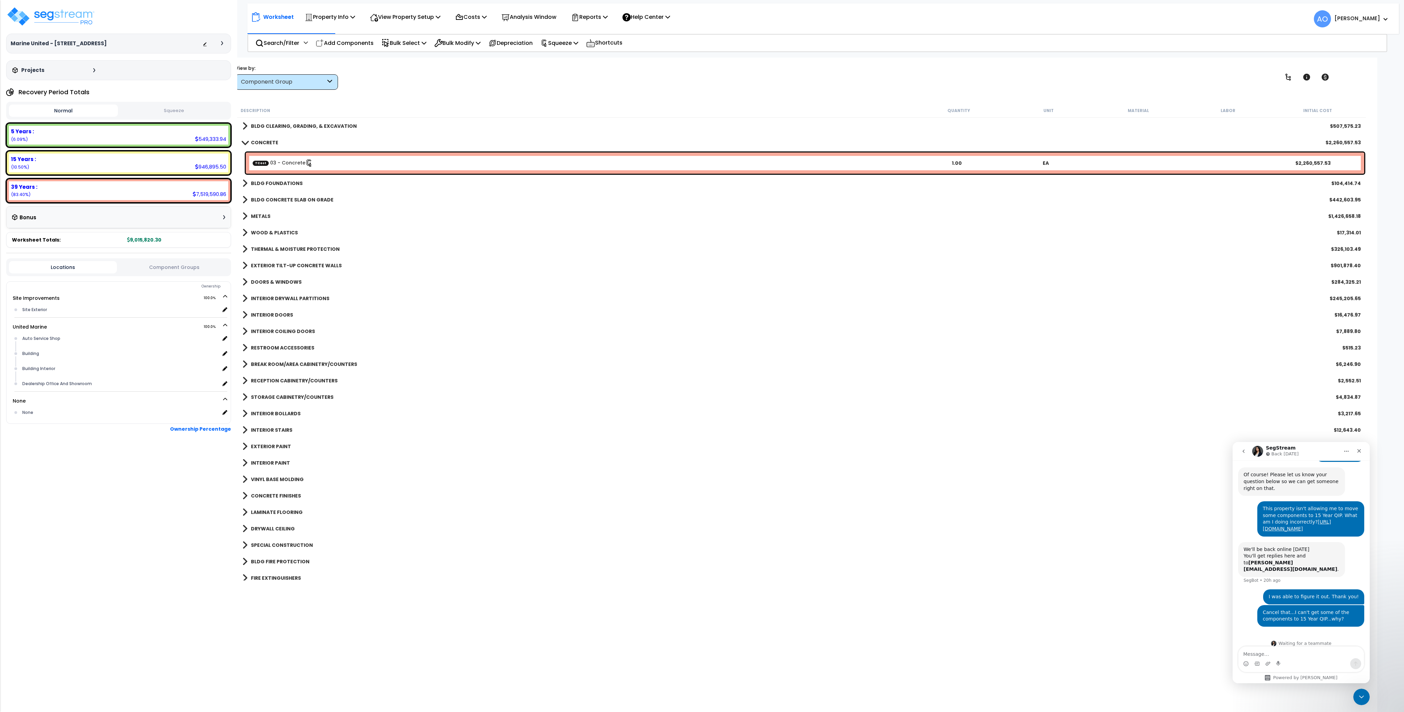
click at [271, 161] on link "TCost 03 - Concrete" at bounding box center [283, 163] width 60 height 8
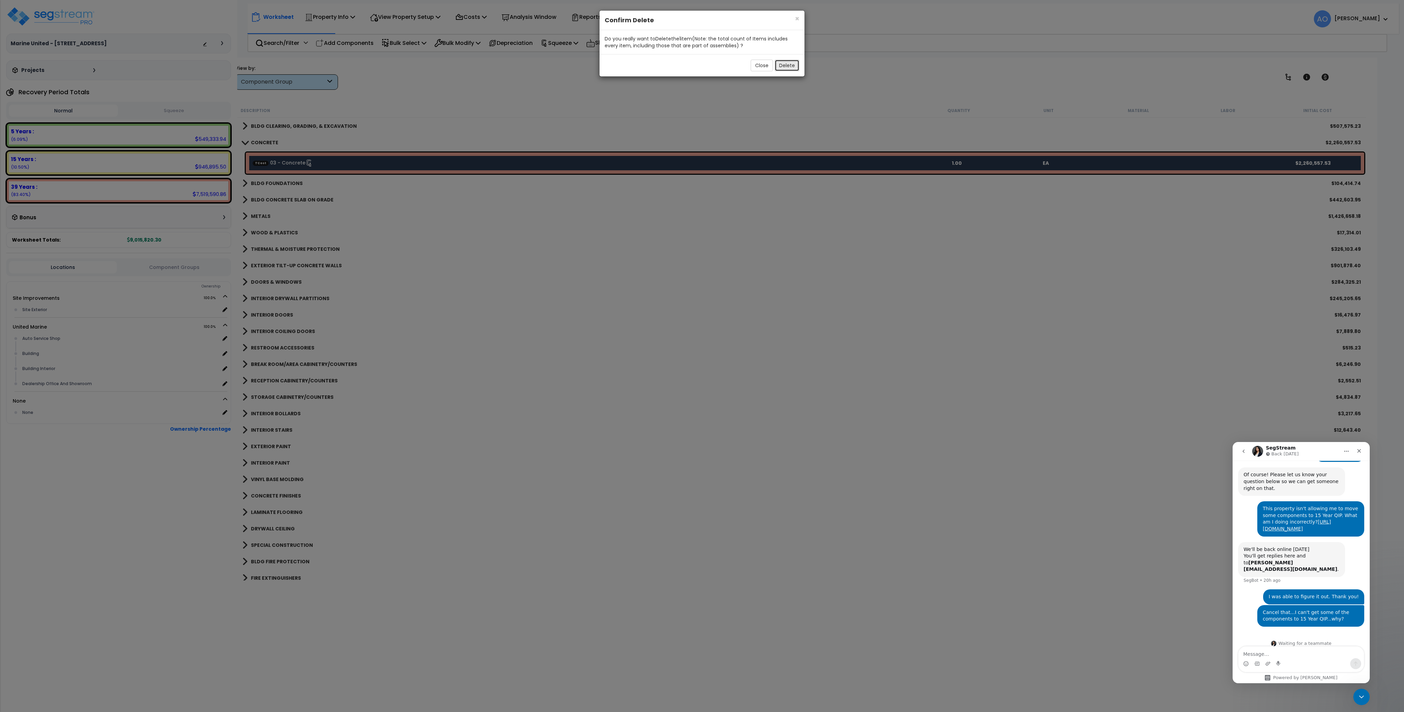
click at [791, 69] on button "Delete" at bounding box center [787, 66] width 25 height 12
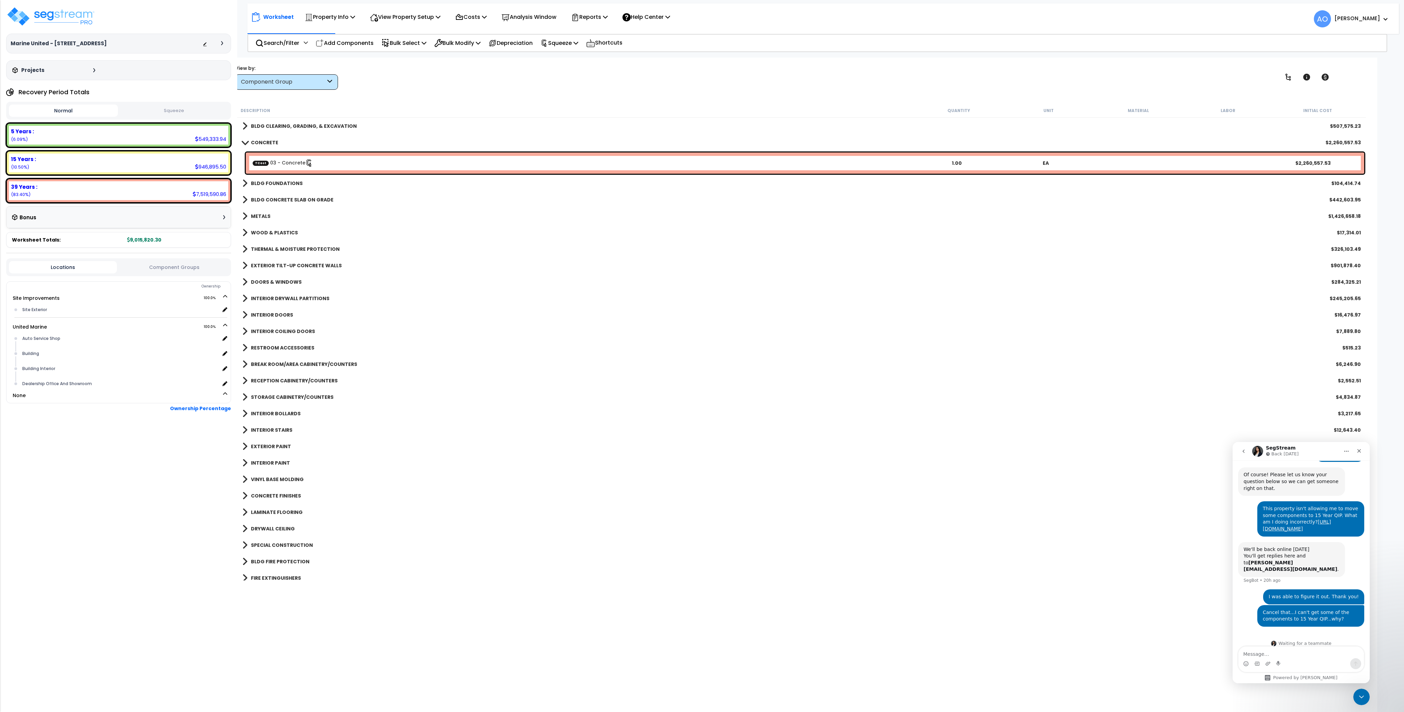
click at [267, 143] on b "CONCRETE" at bounding box center [264, 142] width 27 height 7
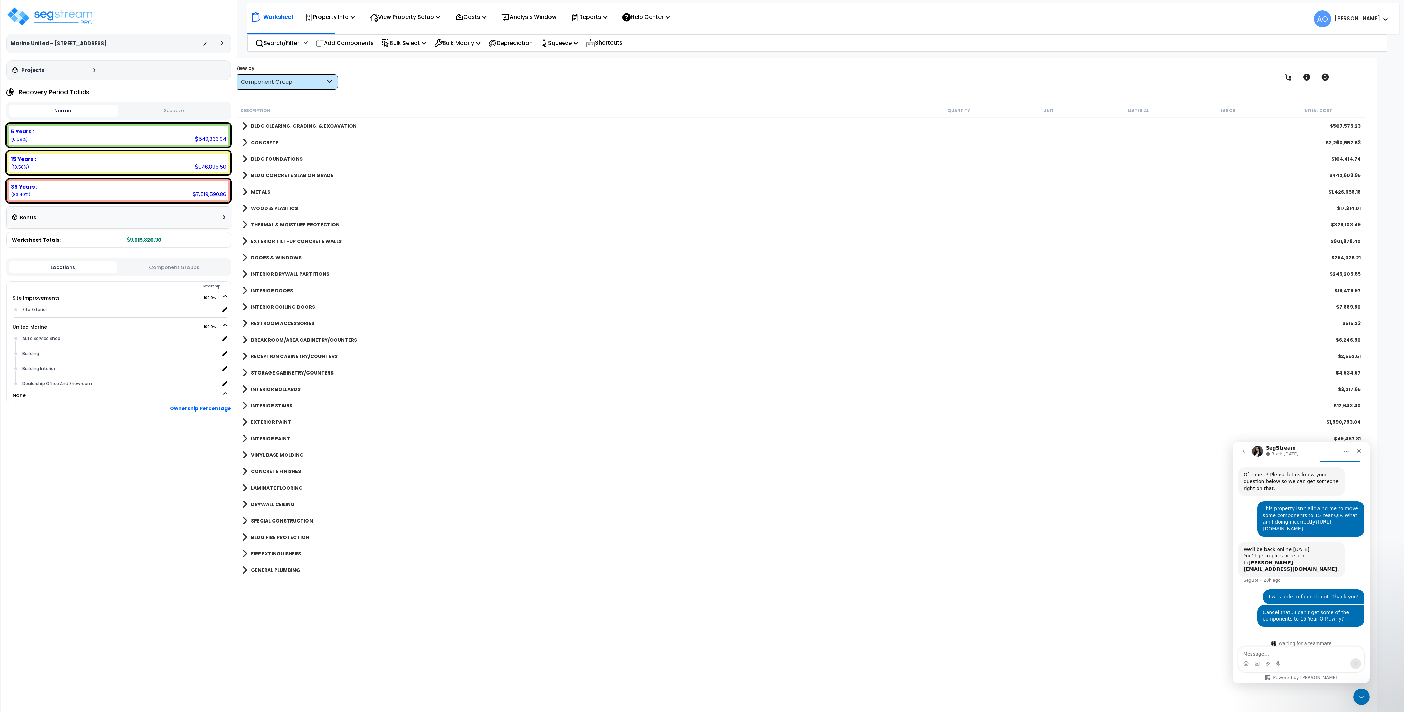
click at [275, 127] on b "BLDG CLEARING, GRADING, & EXCAVATION" at bounding box center [304, 126] width 106 height 7
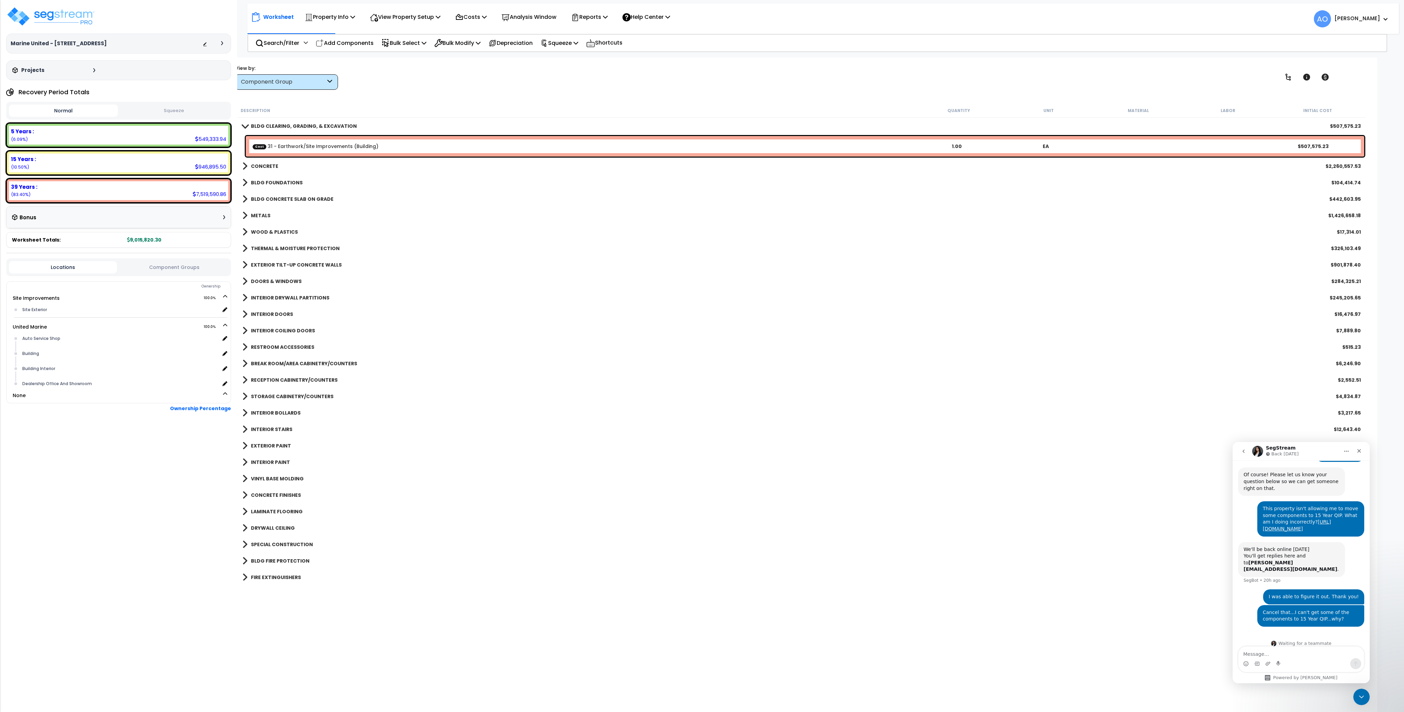
click at [266, 163] on b "CONCRETE" at bounding box center [264, 166] width 27 height 7
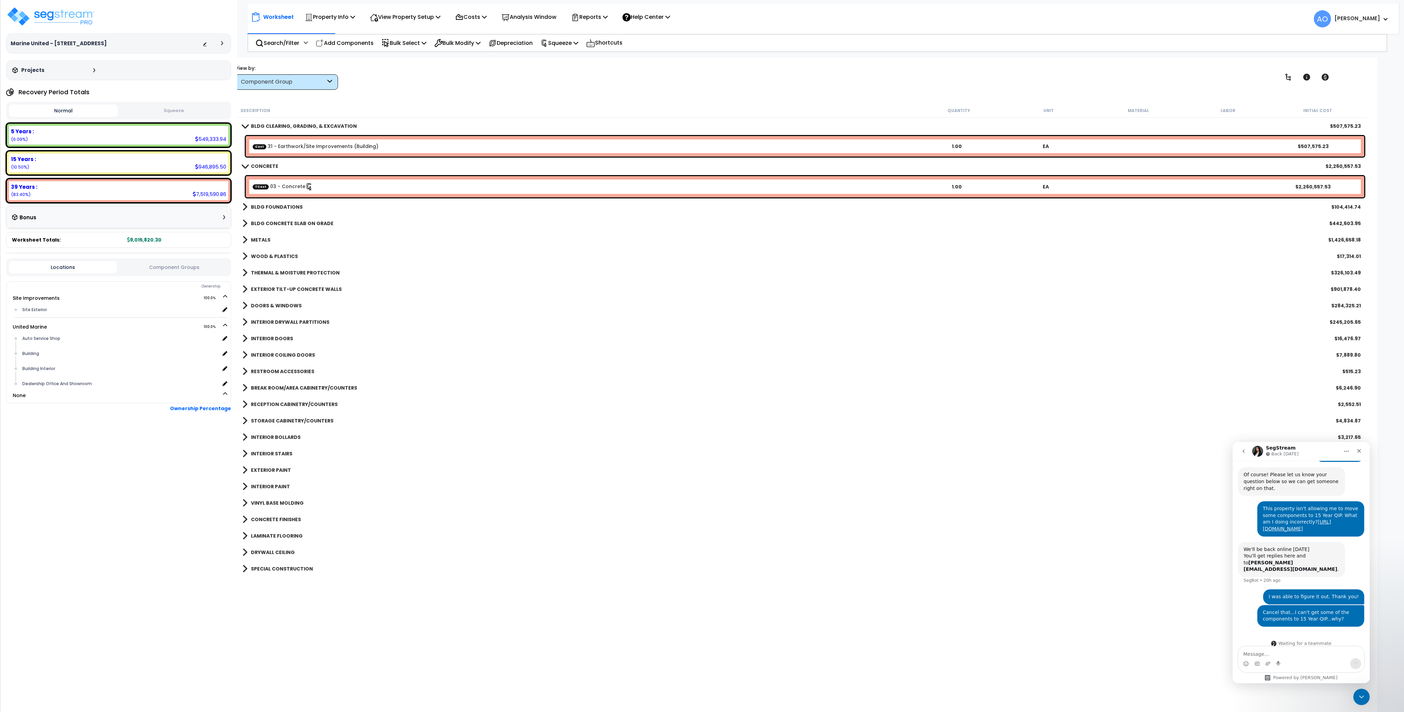
click at [280, 185] on link "TCost 03 - Concrete" at bounding box center [283, 187] width 60 height 8
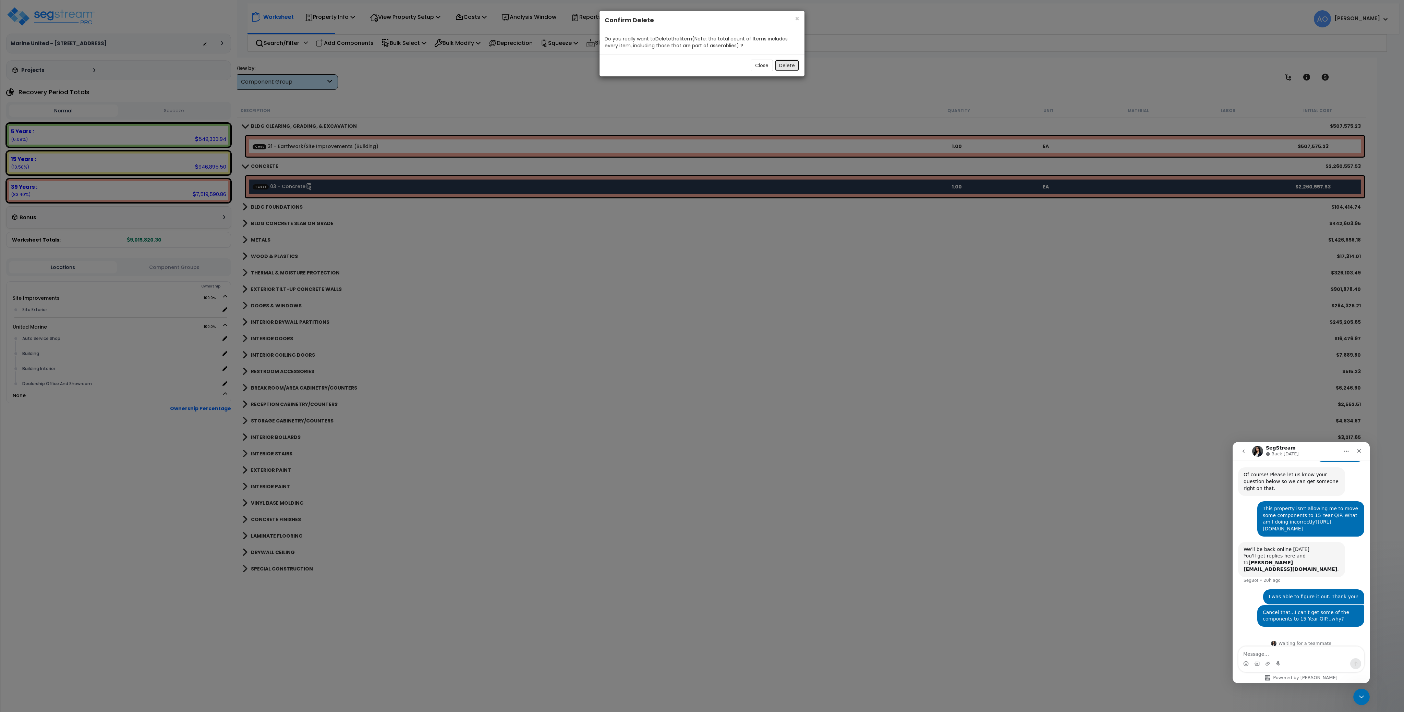
click at [787, 66] on button "Delete" at bounding box center [787, 66] width 25 height 12
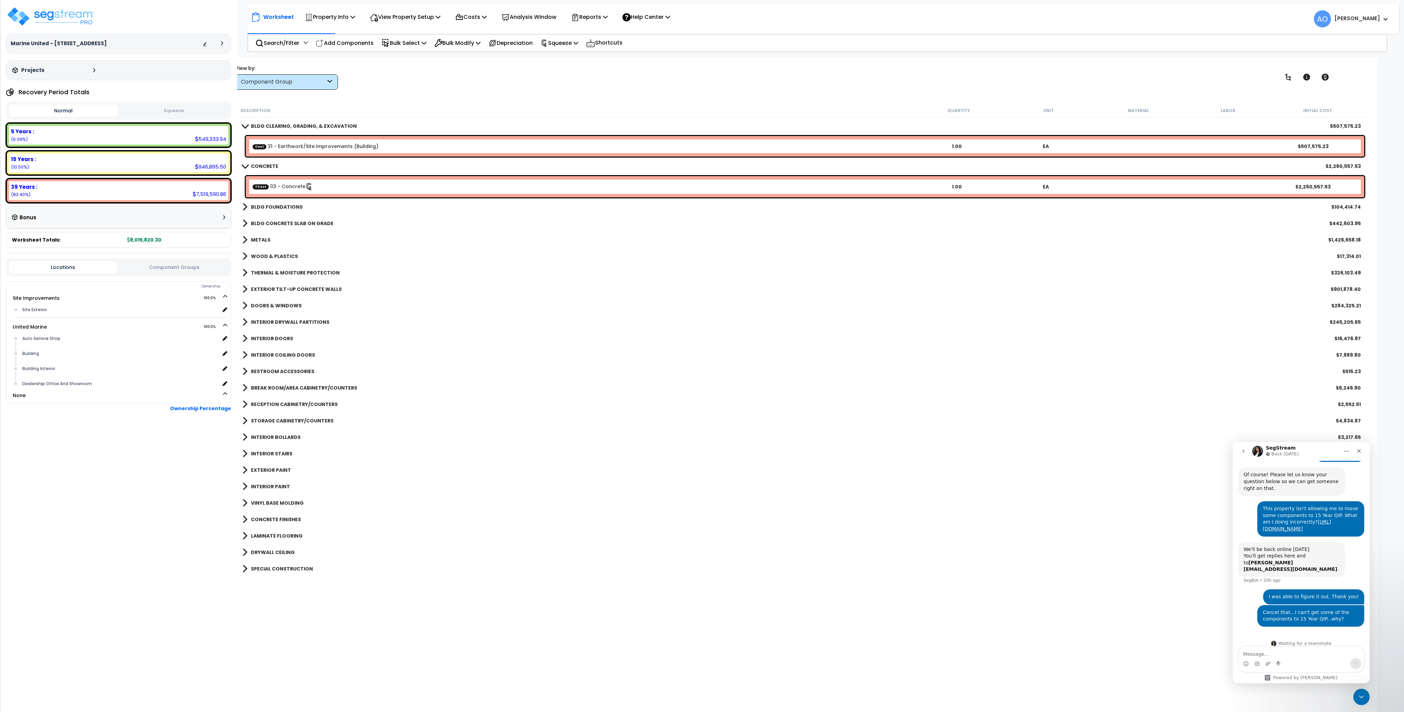
click at [285, 82] on div "Component Group" at bounding box center [283, 82] width 85 height 8
click at [274, 101] on label "Takeoff Cost" at bounding box center [286, 99] width 102 height 10
click at [0, 0] on input "Takeoff Cost" at bounding box center [0, 0] width 0 height 0
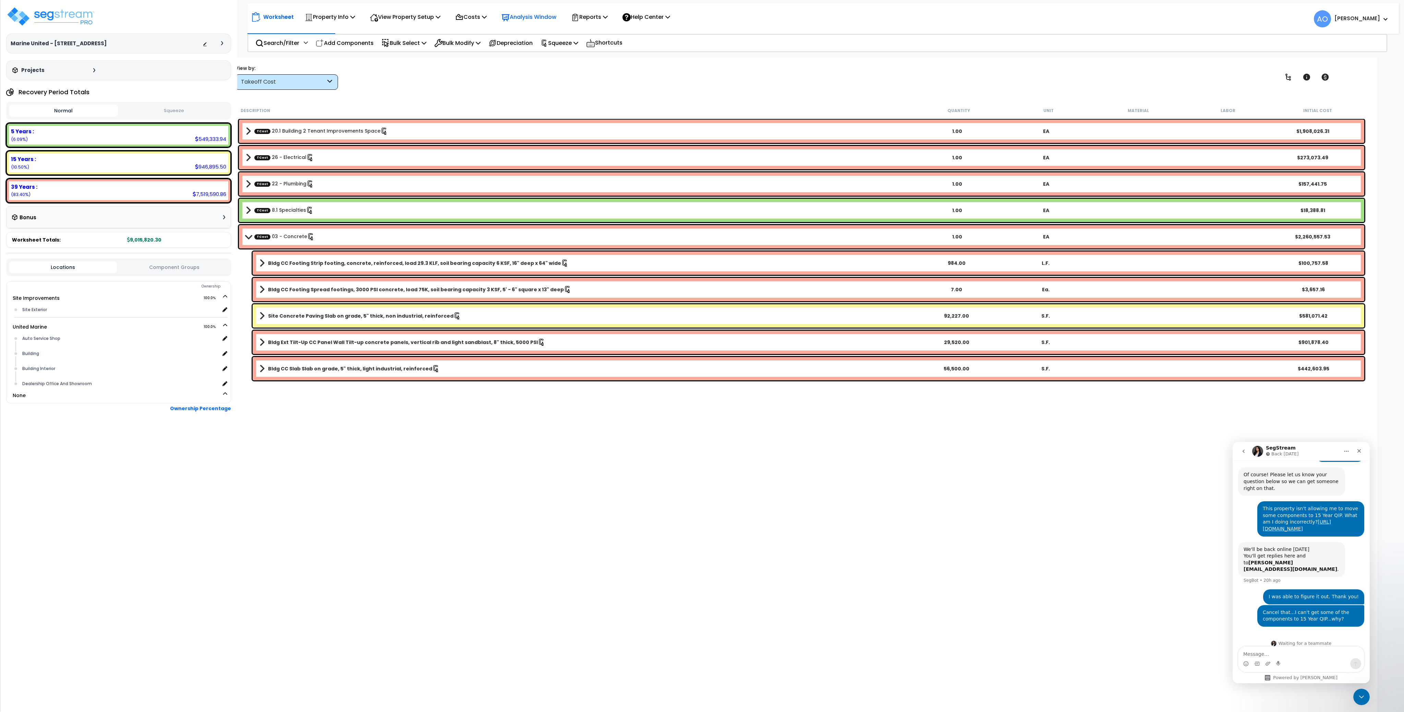
click at [538, 19] on p "Analysis Window" at bounding box center [528, 16] width 55 height 9
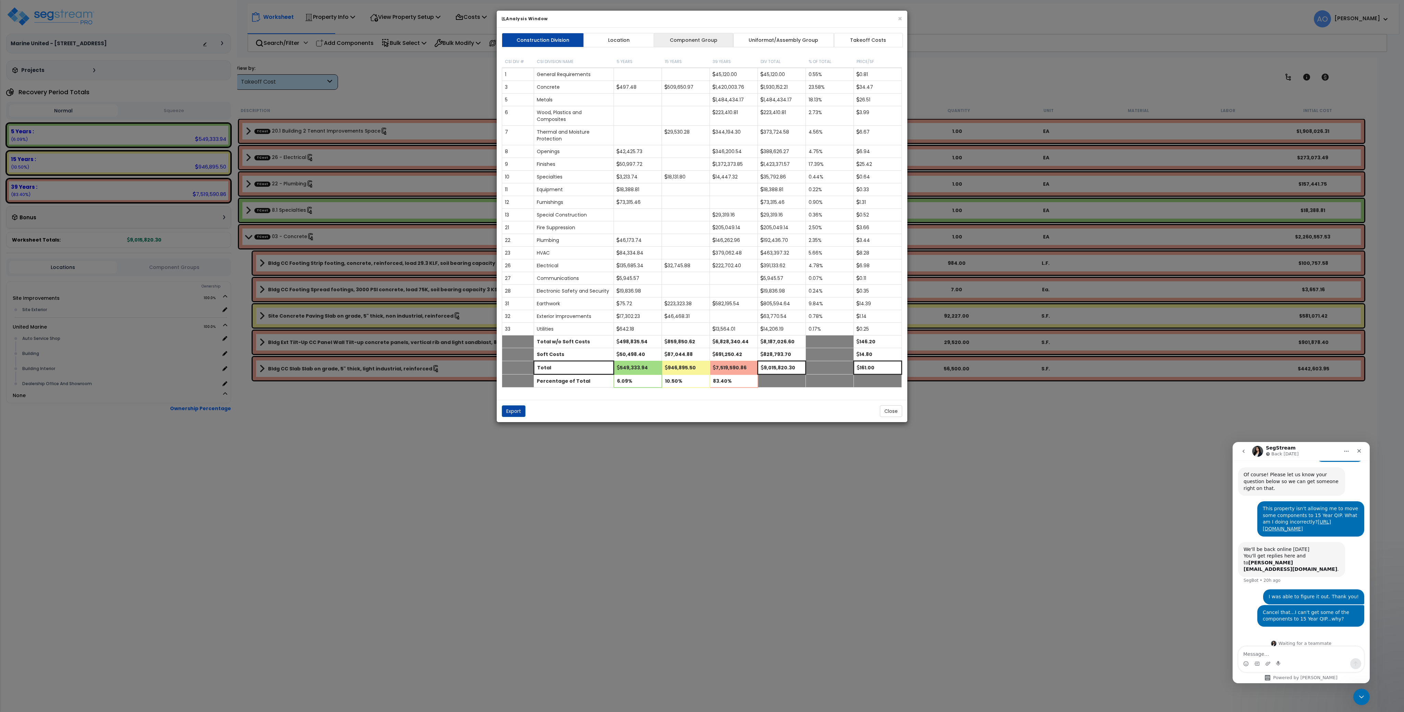
click at [697, 42] on link "Component Group" at bounding box center [694, 40] width 80 height 14
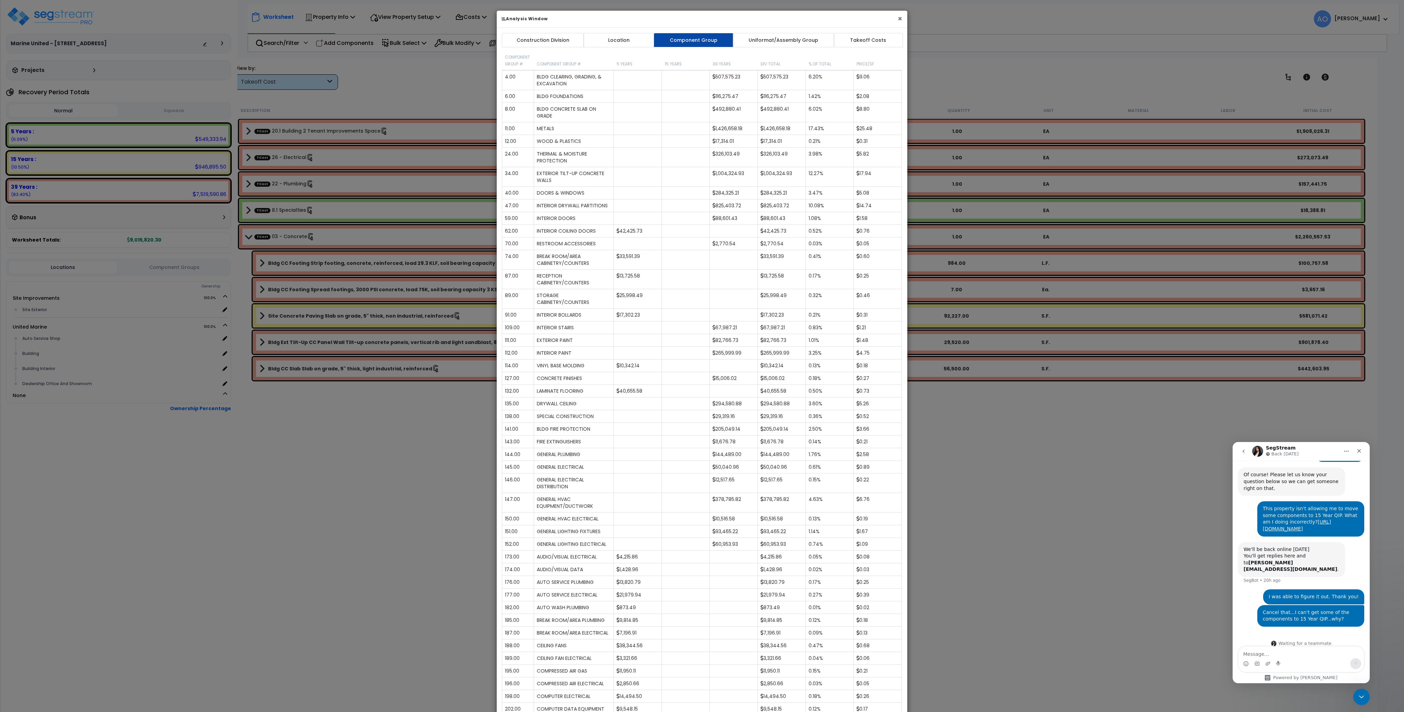
click at [901, 20] on button "×" at bounding box center [900, 18] width 4 height 7
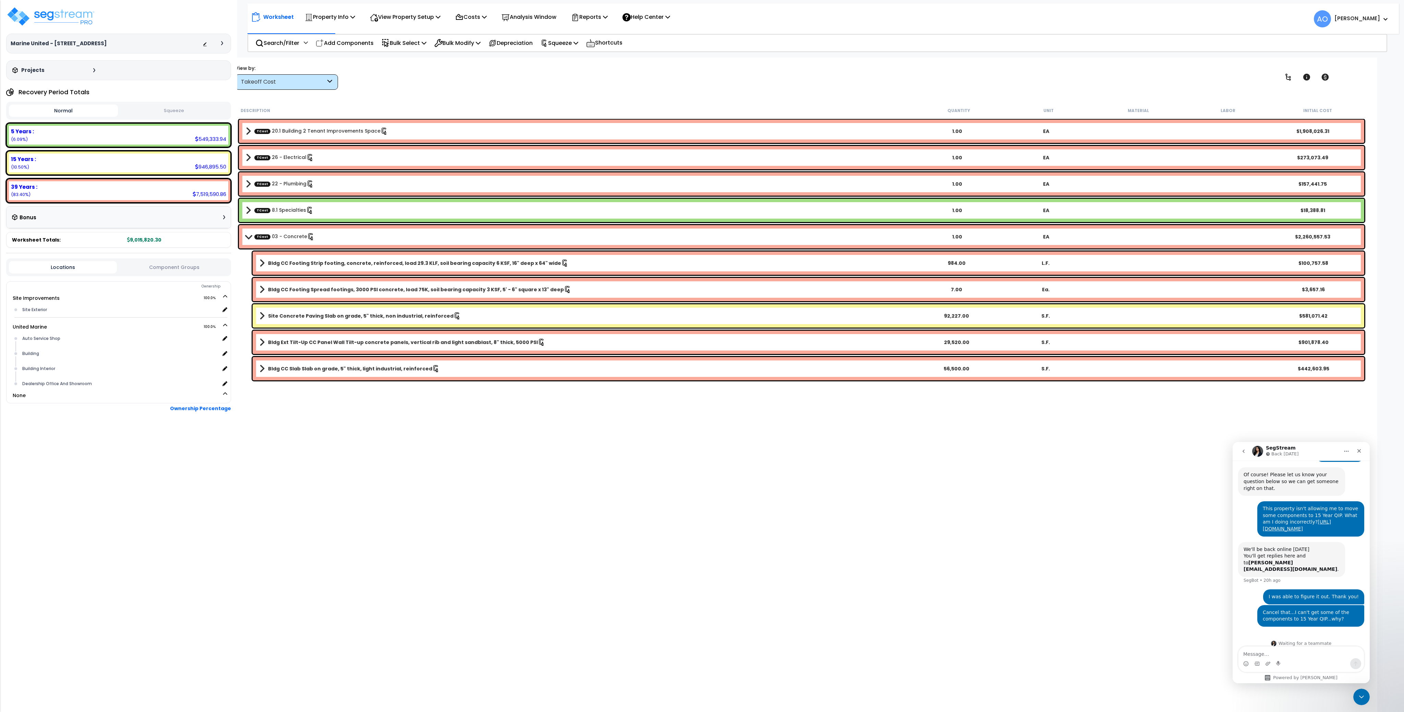
click at [317, 82] on div "Takeoff Cost" at bounding box center [283, 82] width 85 height 8
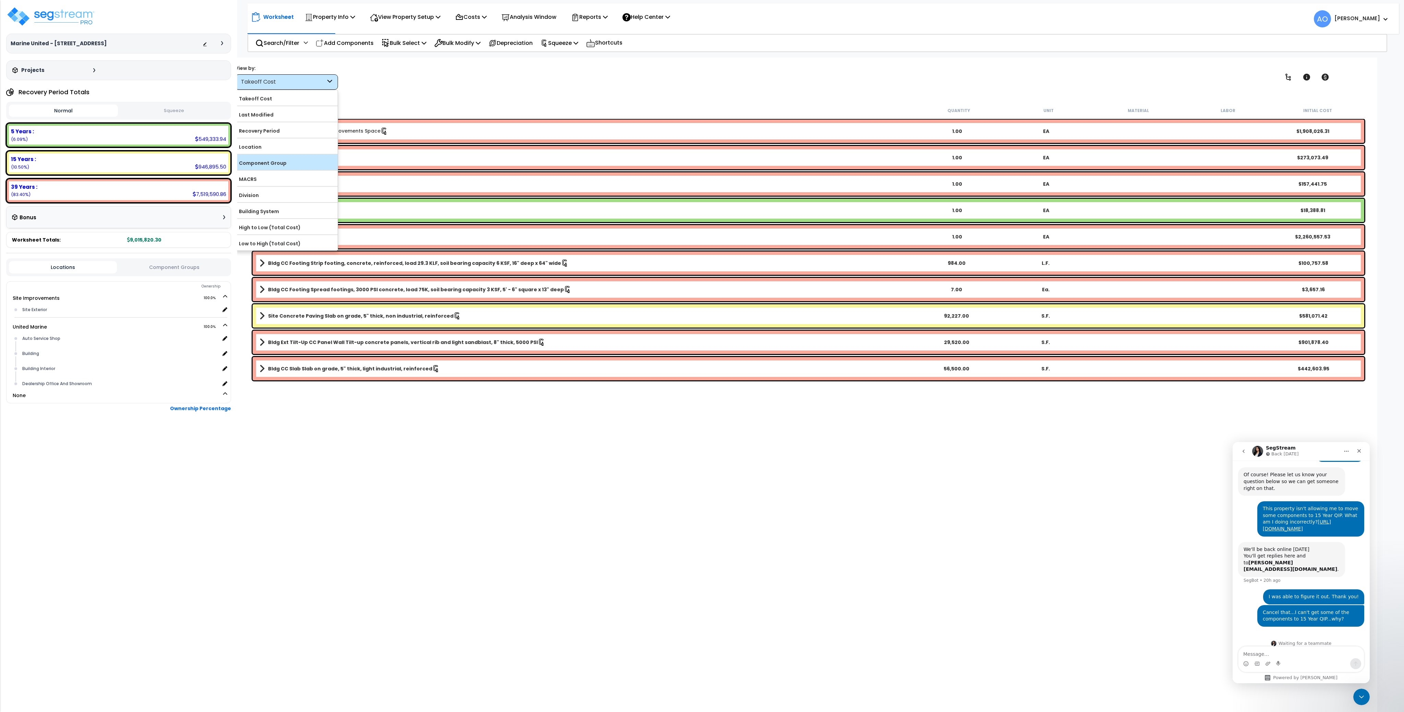
click at [271, 165] on label "Component Group" at bounding box center [286, 163] width 102 height 10
click at [0, 0] on input "Component Group" at bounding box center [0, 0] width 0 height 0
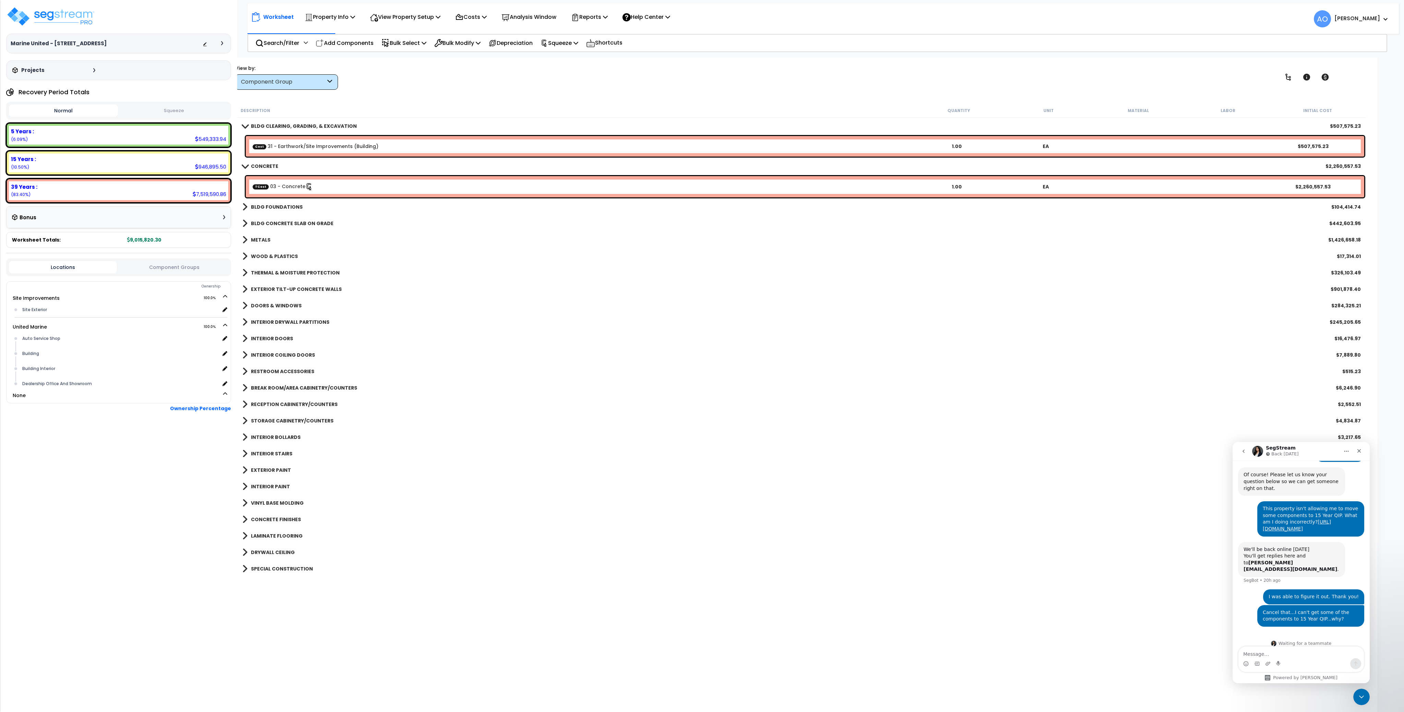
click at [287, 186] on link "TCost 03 - Concrete" at bounding box center [283, 187] width 60 height 8
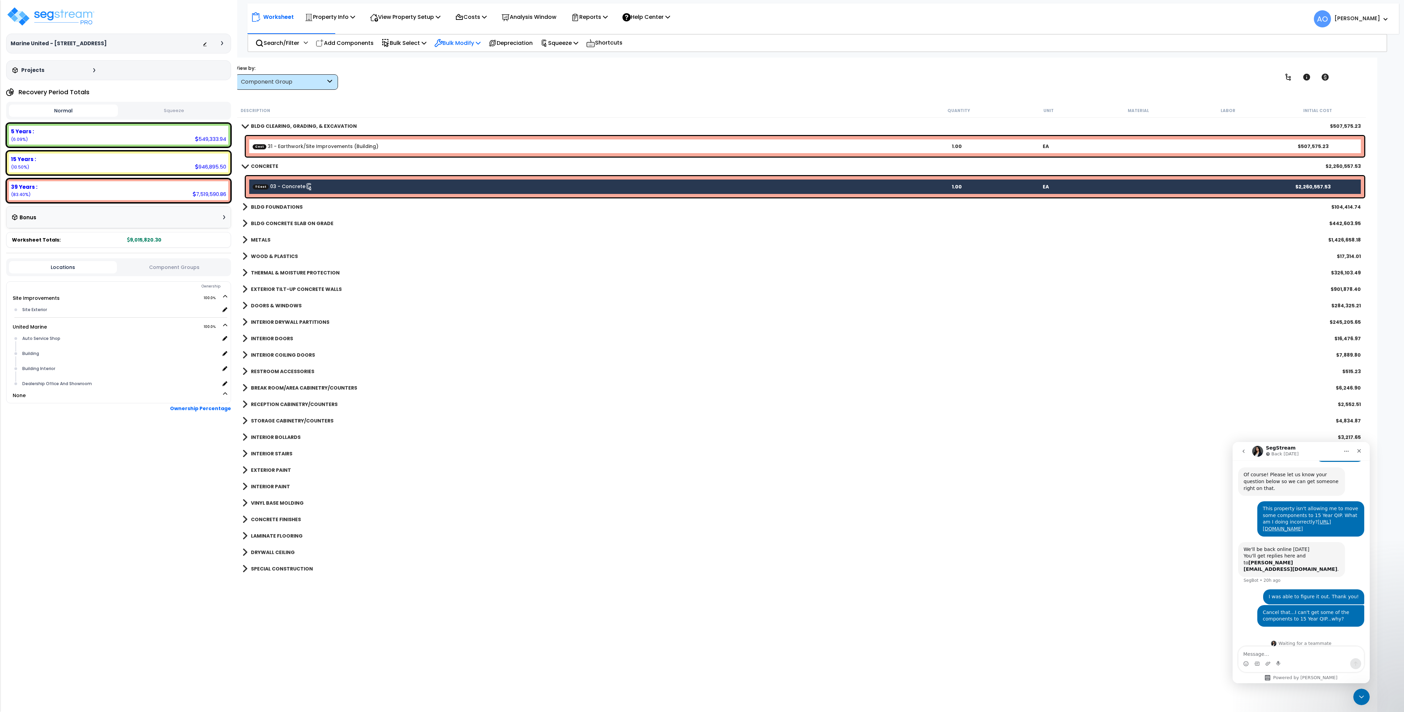
click at [472, 42] on p "Bulk Modify" at bounding box center [457, 42] width 46 height 9
click at [468, 57] on link "Delete Selected" at bounding box center [482, 58] width 102 height 14
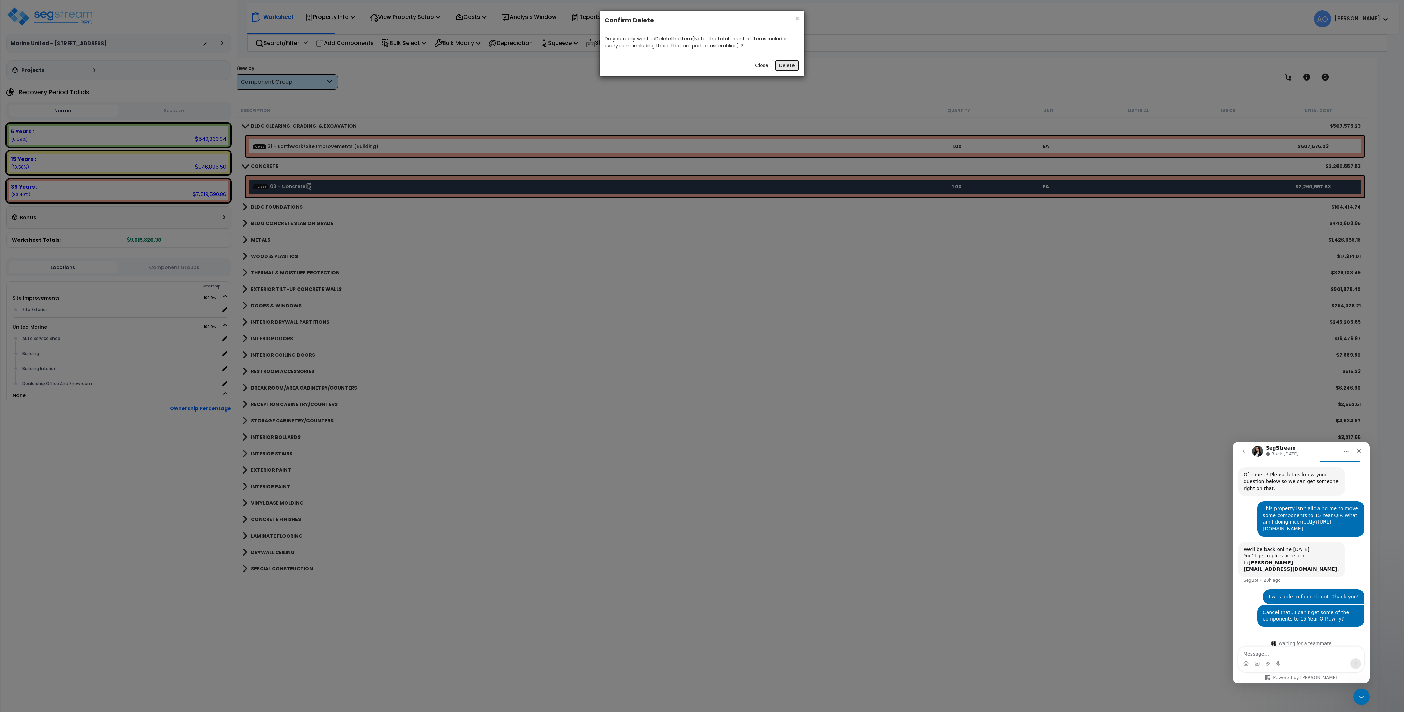
click at [782, 64] on button "Delete" at bounding box center [787, 66] width 25 height 12
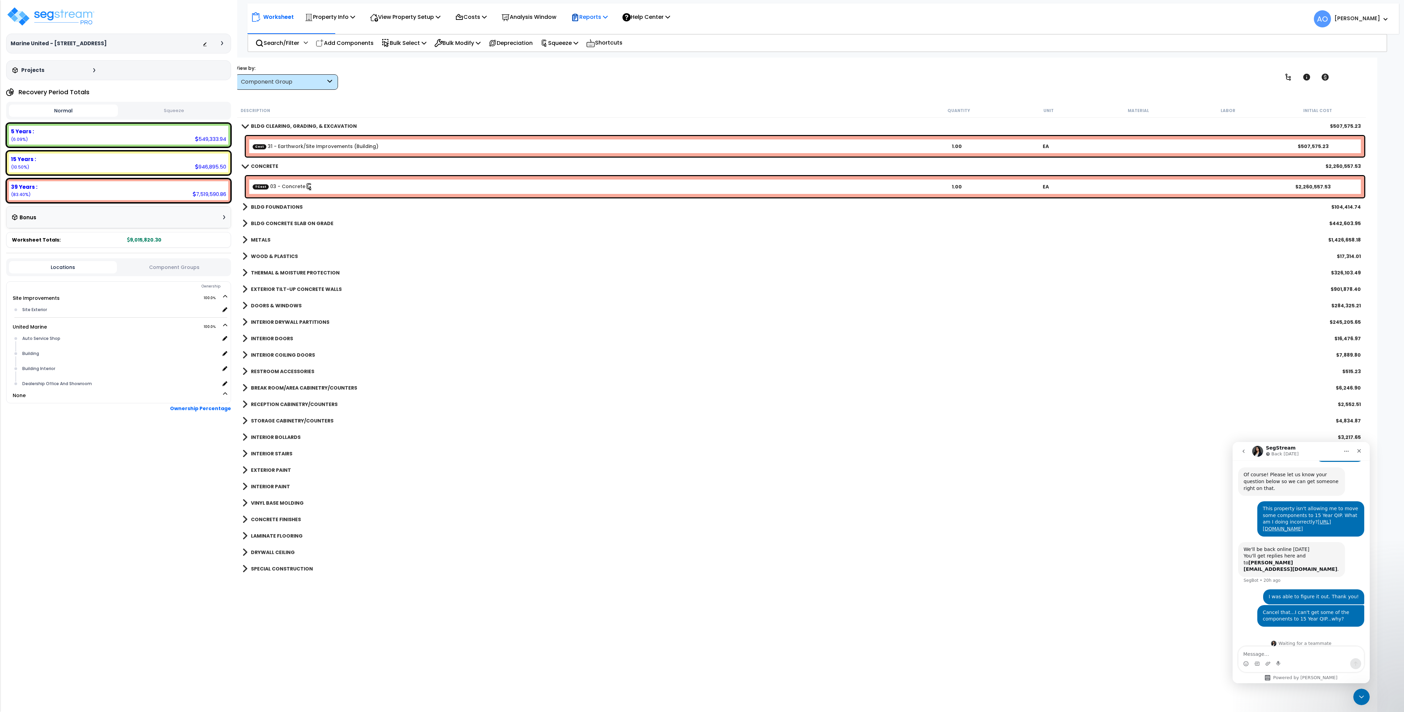
click at [592, 16] on p "Reports" at bounding box center [589, 16] width 37 height 9
click at [553, 15] on p "Analysis Window" at bounding box center [528, 16] width 55 height 9
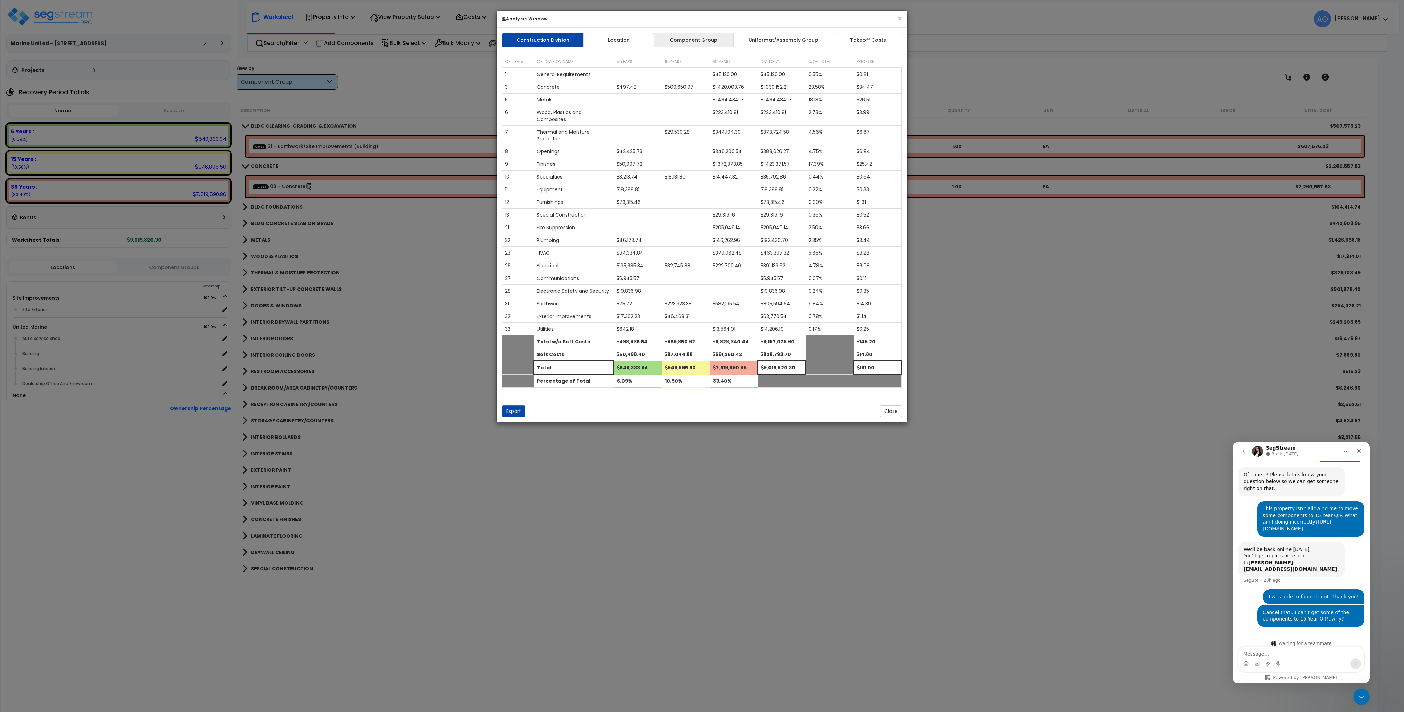
click at [710, 36] on link "Component Group" at bounding box center [694, 40] width 80 height 14
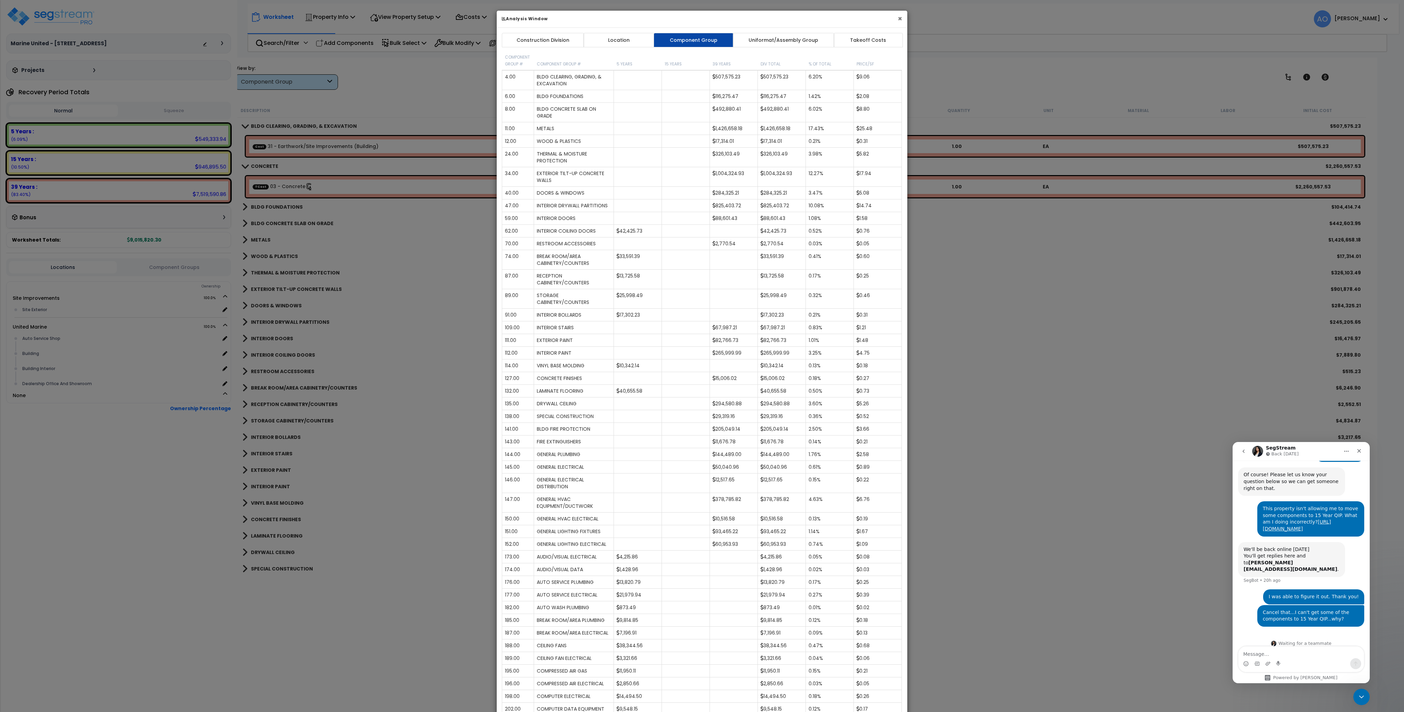
click at [898, 20] on button "×" at bounding box center [900, 18] width 4 height 7
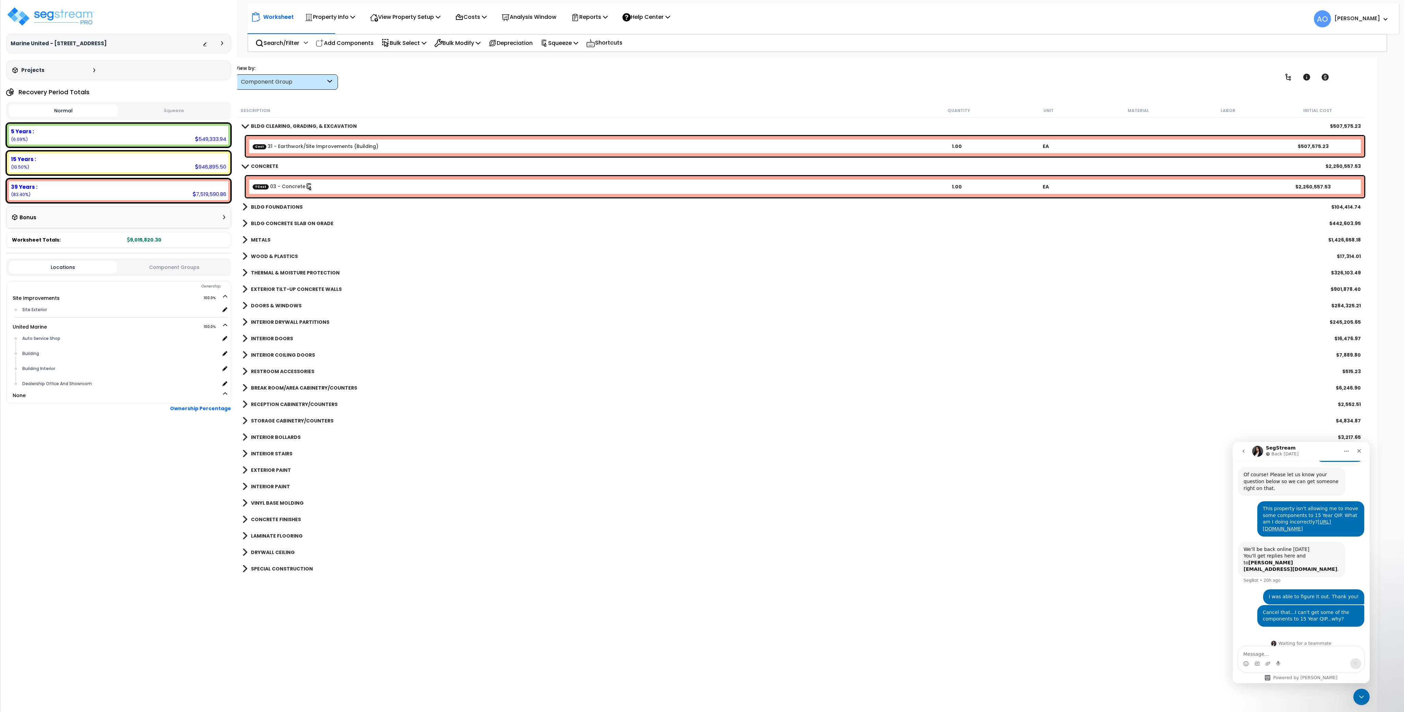
click at [838, 313] on div "DOORS & WINDOWS $284,325.21" at bounding box center [801, 305] width 1125 height 16
click at [19, 157] on b "15 Years :" at bounding box center [23, 159] width 25 height 7
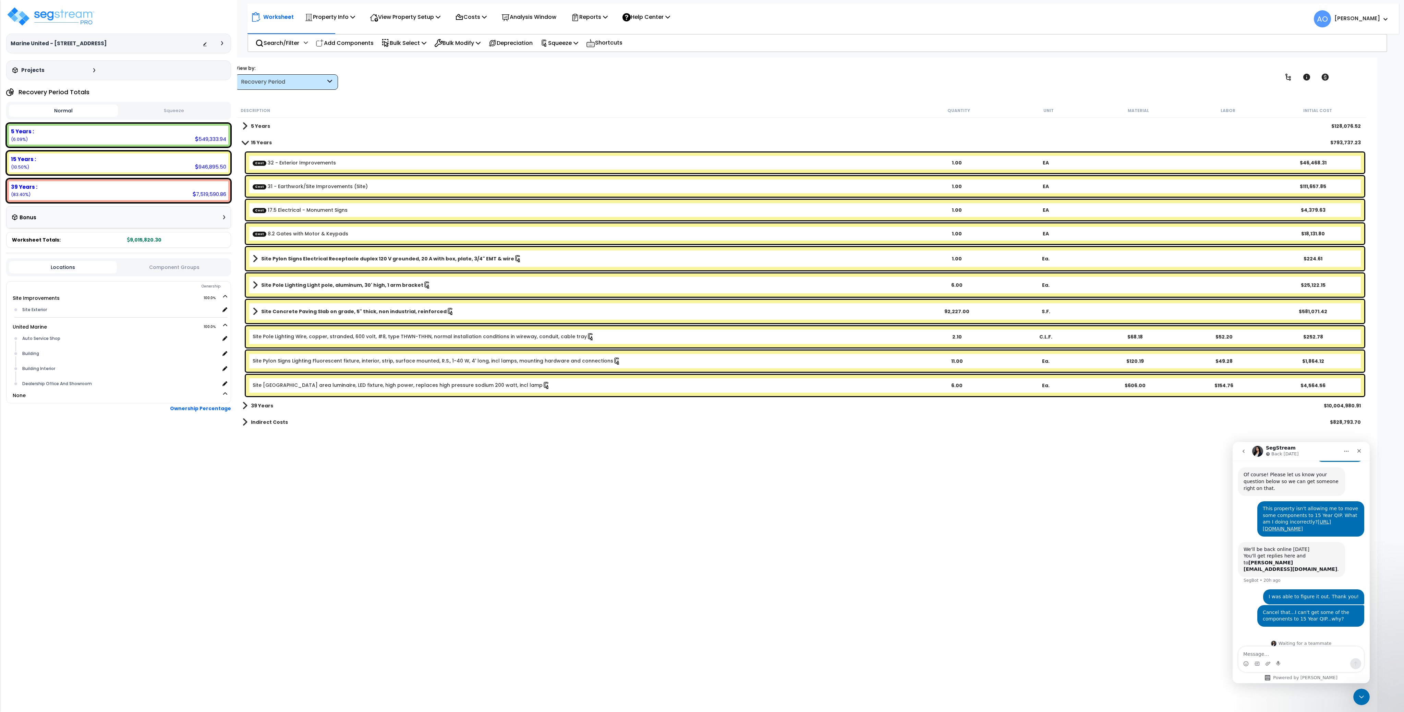
click at [180, 113] on button "Squeeze" at bounding box center [174, 111] width 109 height 12
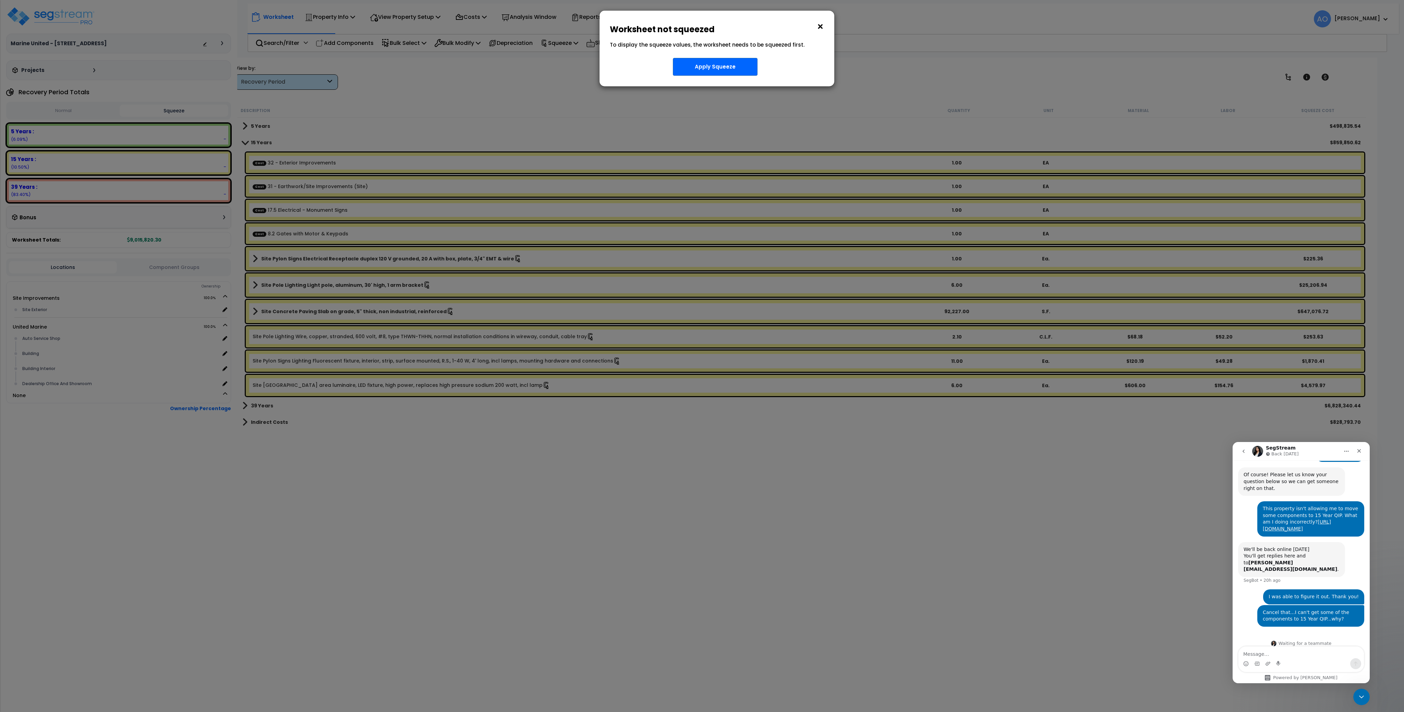
drag, startPoint x: 819, startPoint y: 25, endPoint x: 923, endPoint y: 15, distance: 103.7
click at [819, 26] on button "×" at bounding box center [820, 26] width 8 height 11
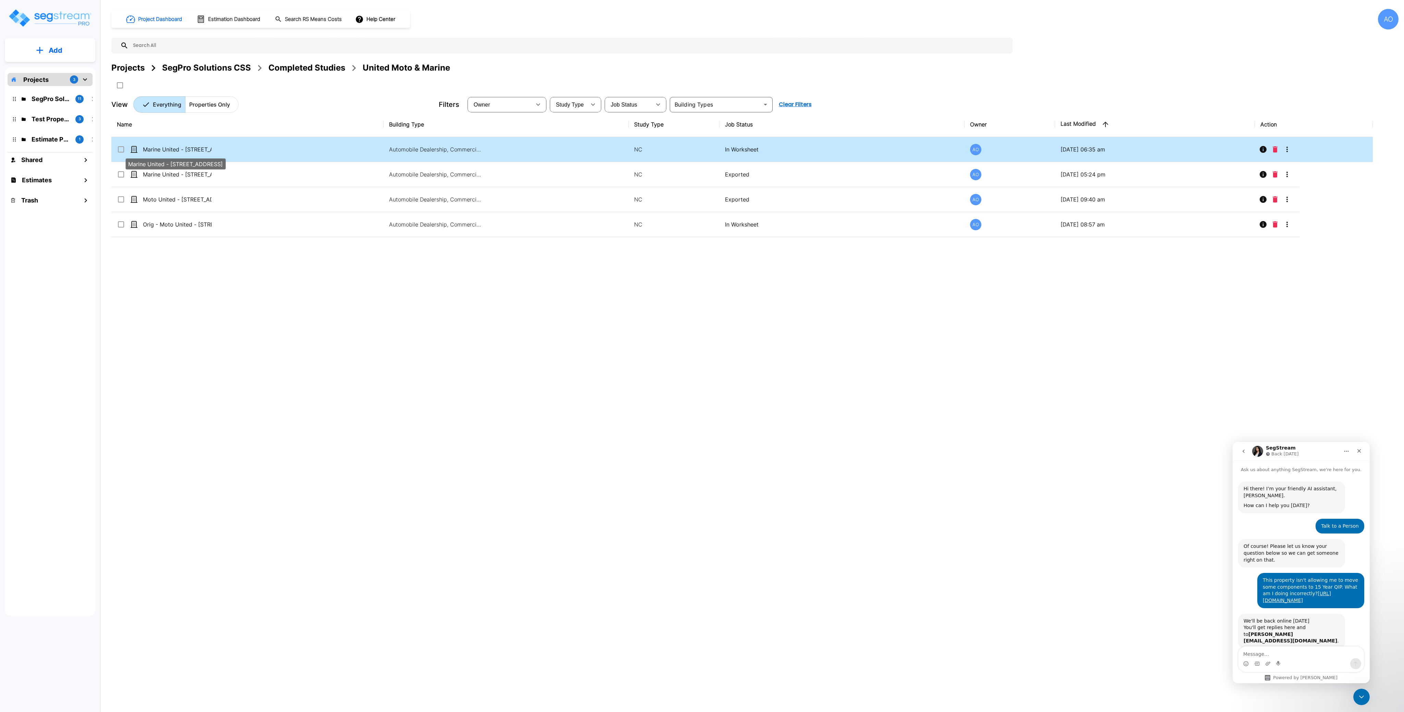
scroll to position [72, 0]
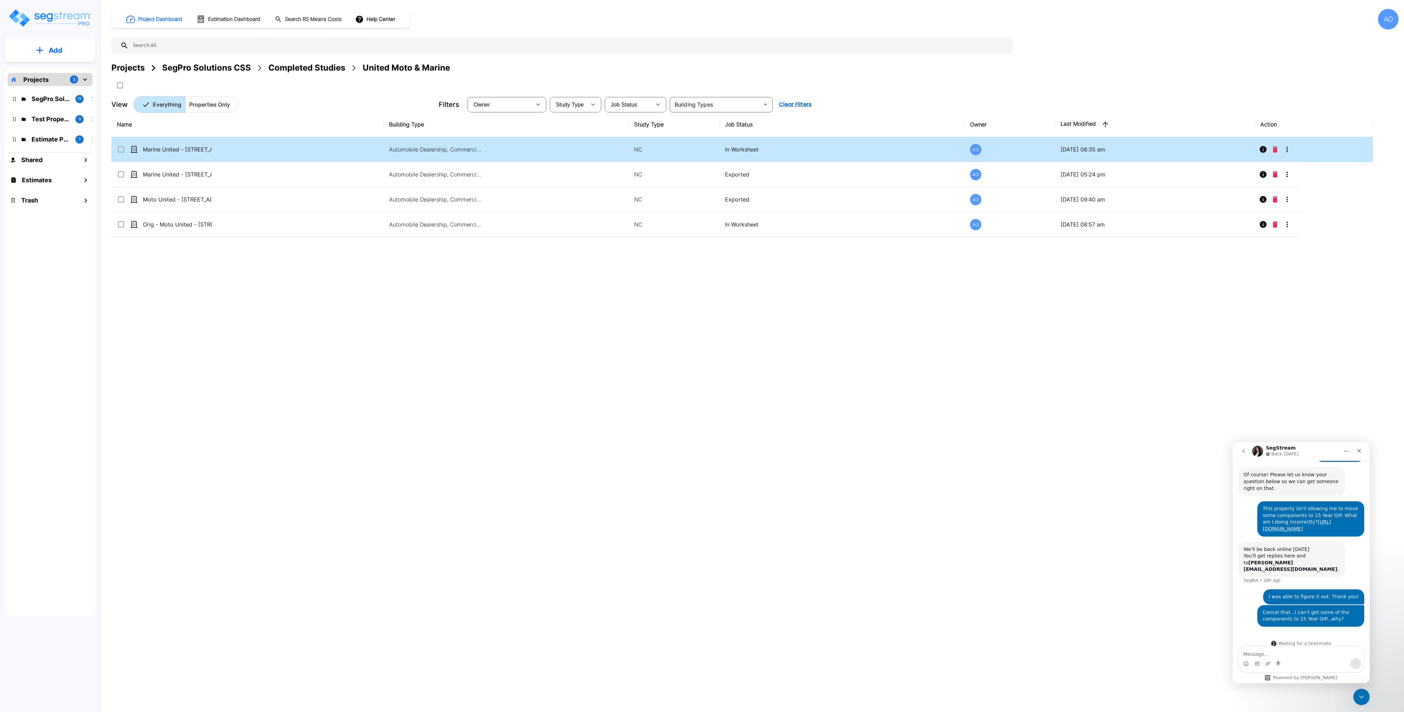
click at [123, 148] on input "select row Marine United - 4646 S Desert Color Parkway_clone" at bounding box center [120, 148] width 7 height 6
checkbox input "true"
click at [1276, 151] on icon "Delete" at bounding box center [1275, 149] width 5 height 6
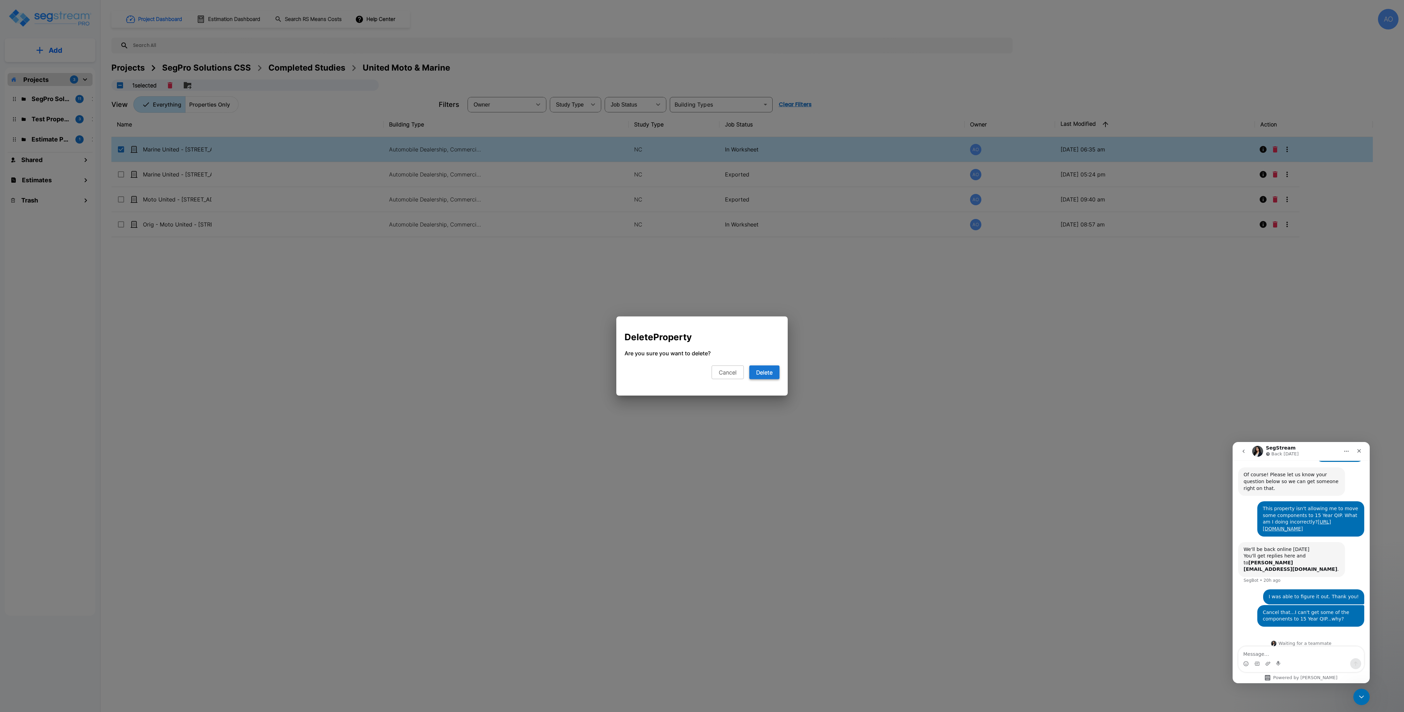
click at [768, 376] on button "Delete" at bounding box center [764, 373] width 30 height 14
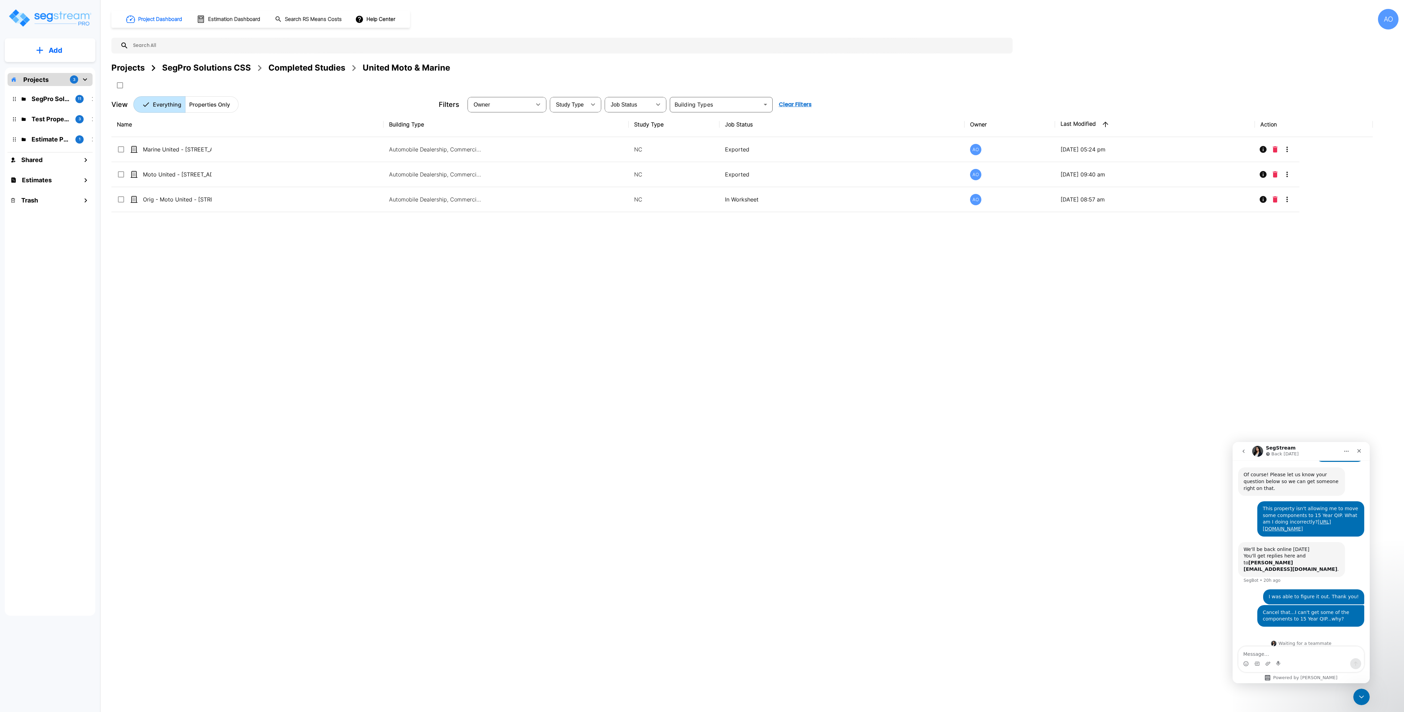
click at [556, 395] on div "Name Building Type Study Type Job Status Owner Last Modified Action Marine Unit…" at bounding box center [741, 332] width 1261 height 441
click at [205, 67] on div "SegPro Solutions CSS" at bounding box center [206, 68] width 89 height 12
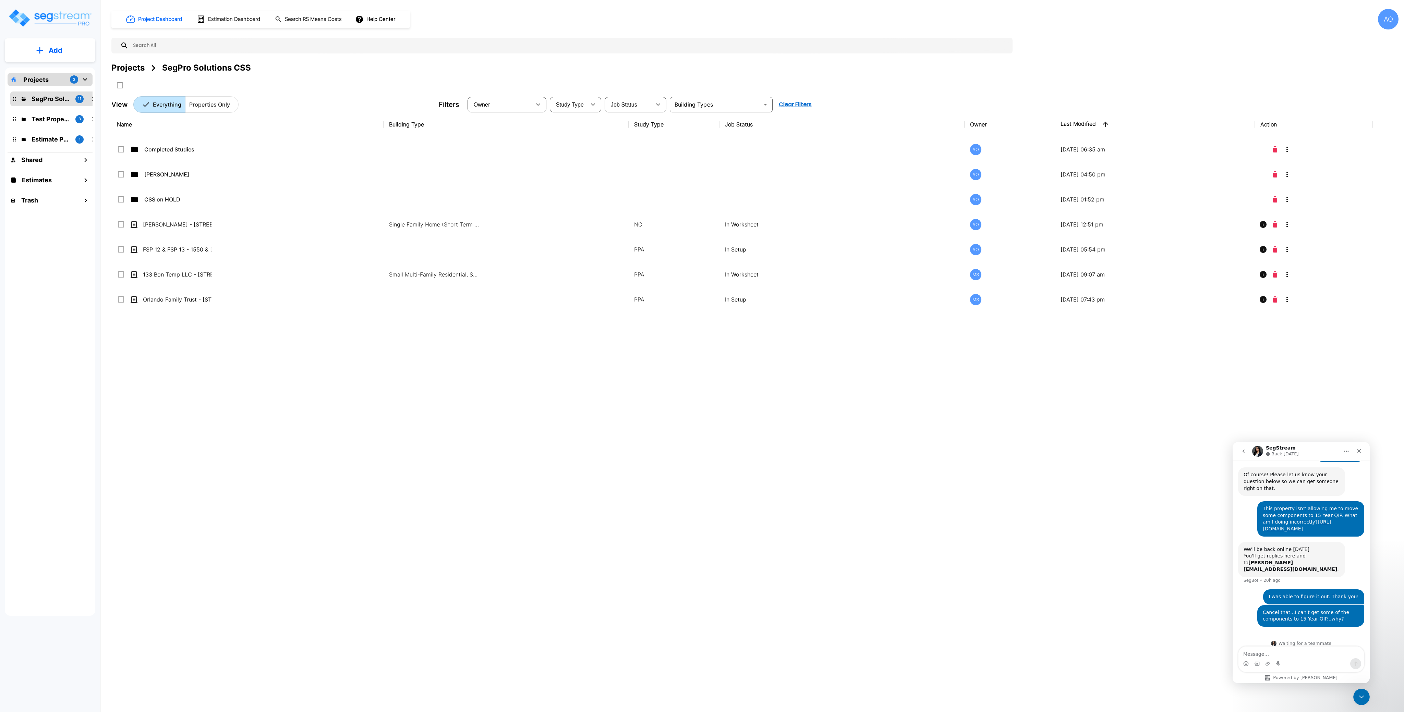
click at [319, 372] on div "Name Building Type Study Type Job Status Owner Last Modified Action Completed S…" at bounding box center [741, 332] width 1261 height 441
